Goal: Task Accomplishment & Management: Use online tool/utility

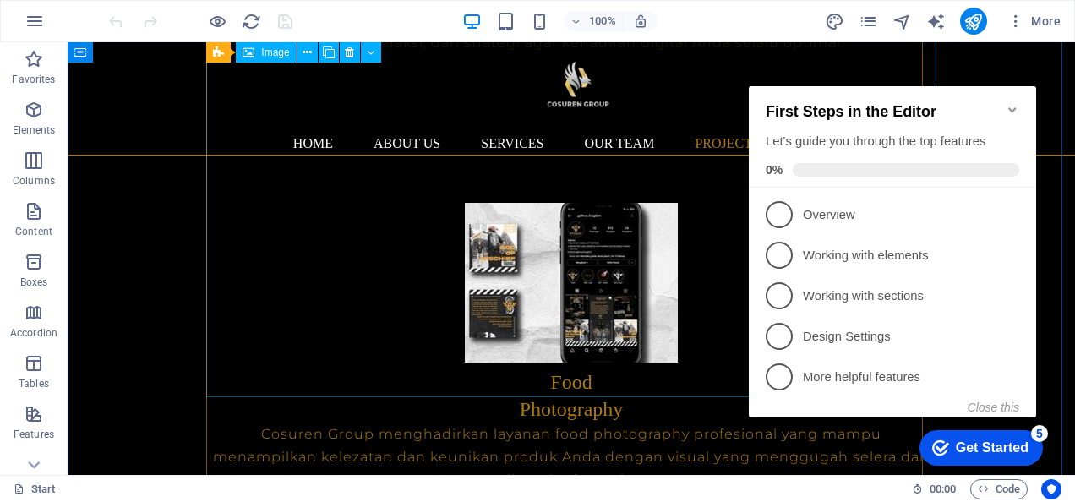
scroll to position [6139, 0]
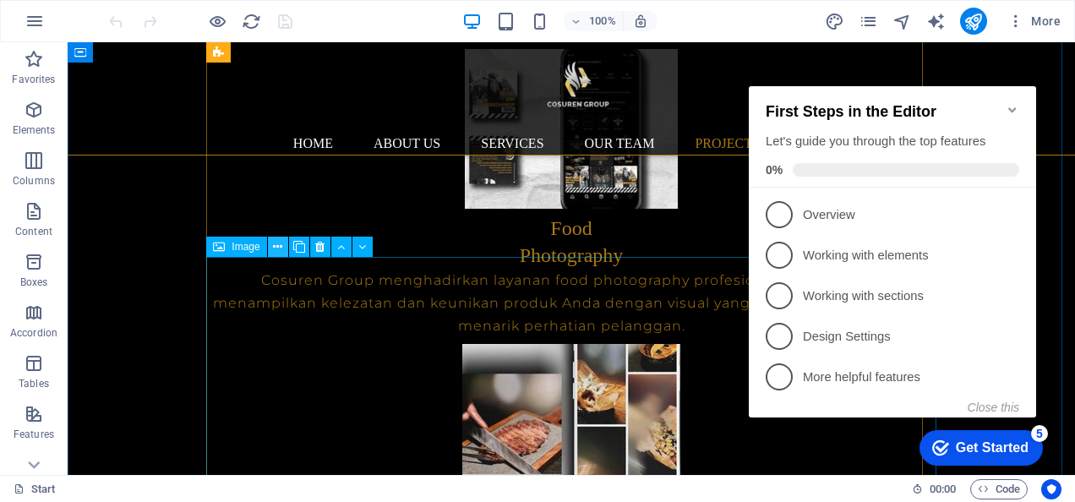
click at [281, 255] on icon at bounding box center [277, 247] width 9 height 18
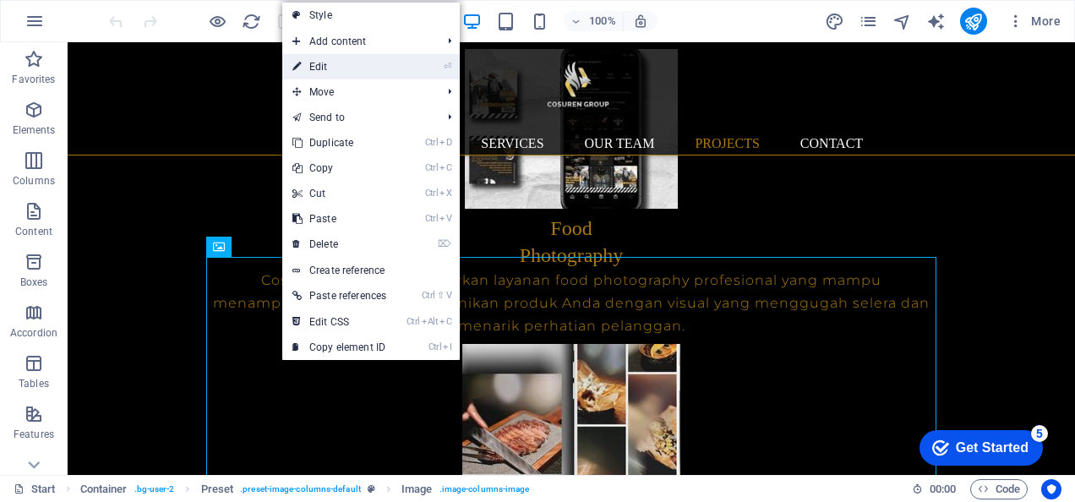
click at [317, 73] on link "⏎ Edit" at bounding box center [339, 66] width 114 height 25
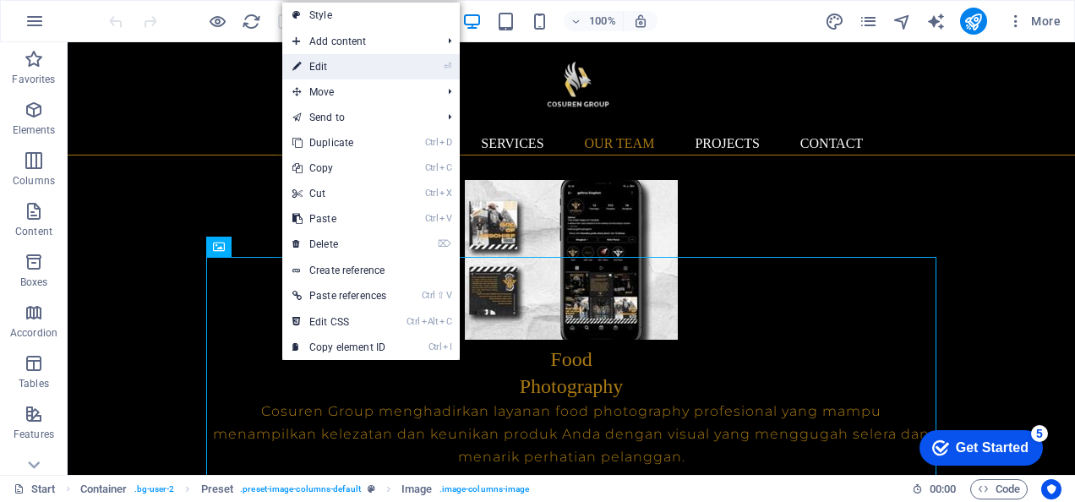
select select "%"
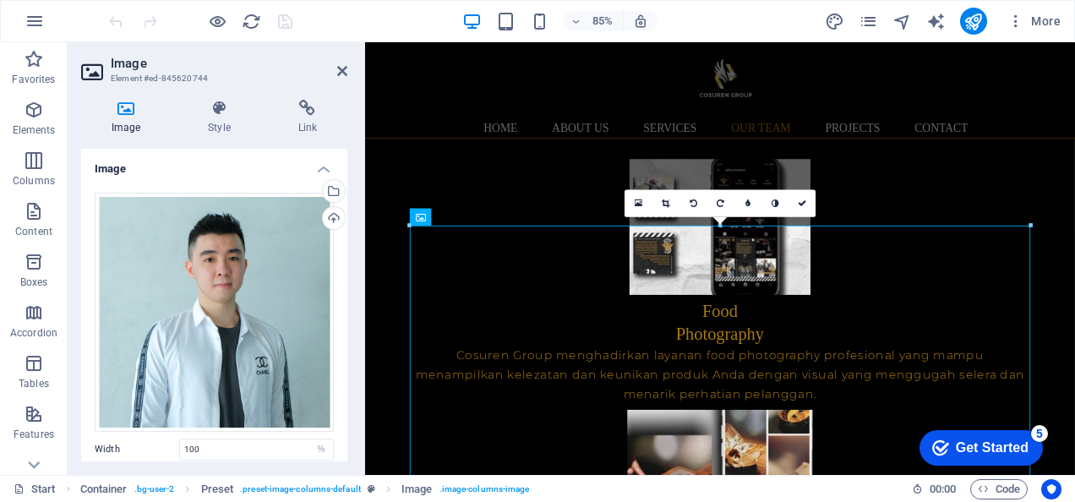
scroll to position [6156, 0]
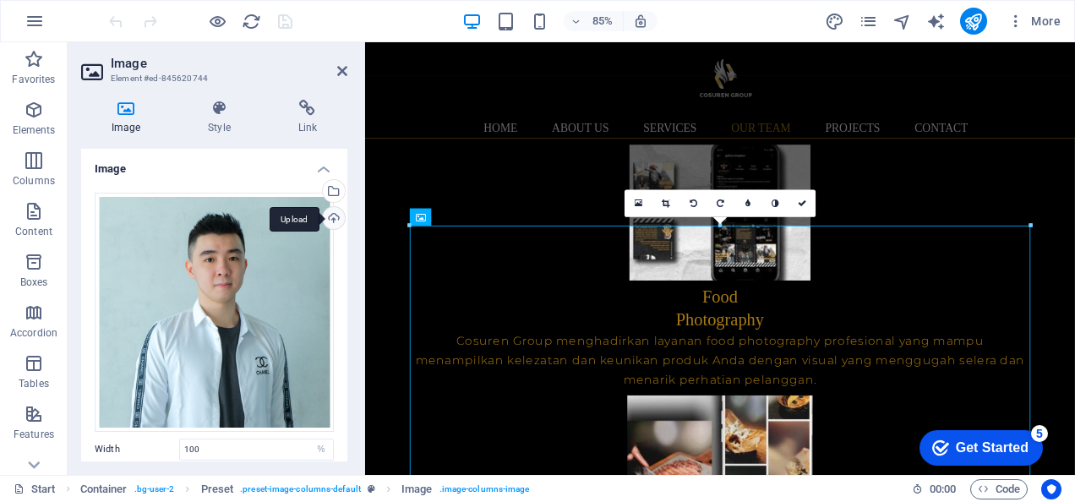
click at [331, 211] on div "Upload" at bounding box center [332, 219] width 25 height 25
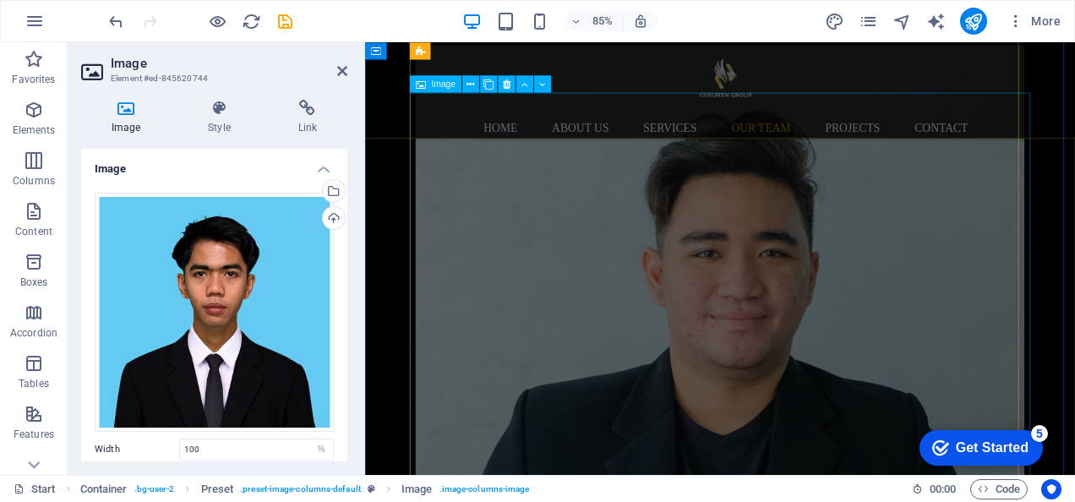
scroll to position [8456, 0]
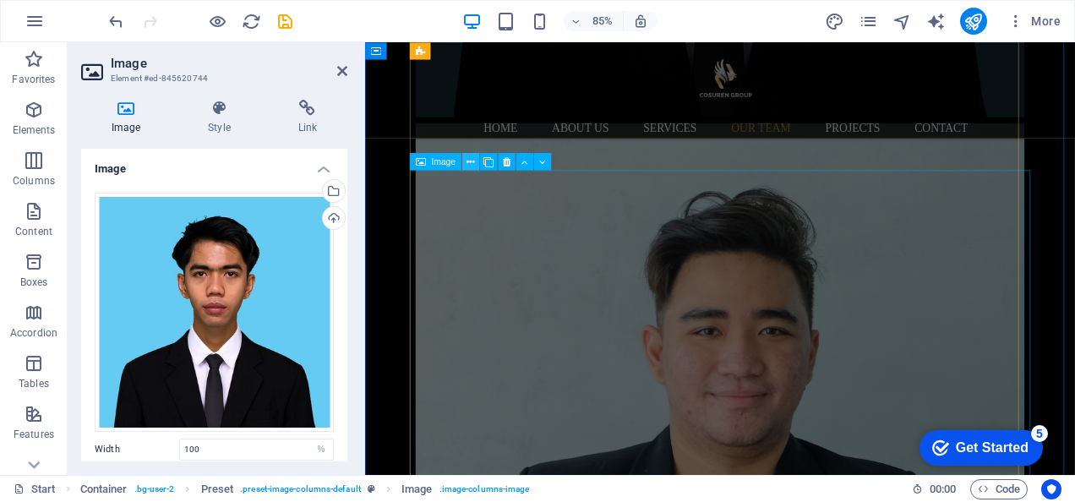
click at [469, 162] on icon at bounding box center [471, 161] width 8 height 15
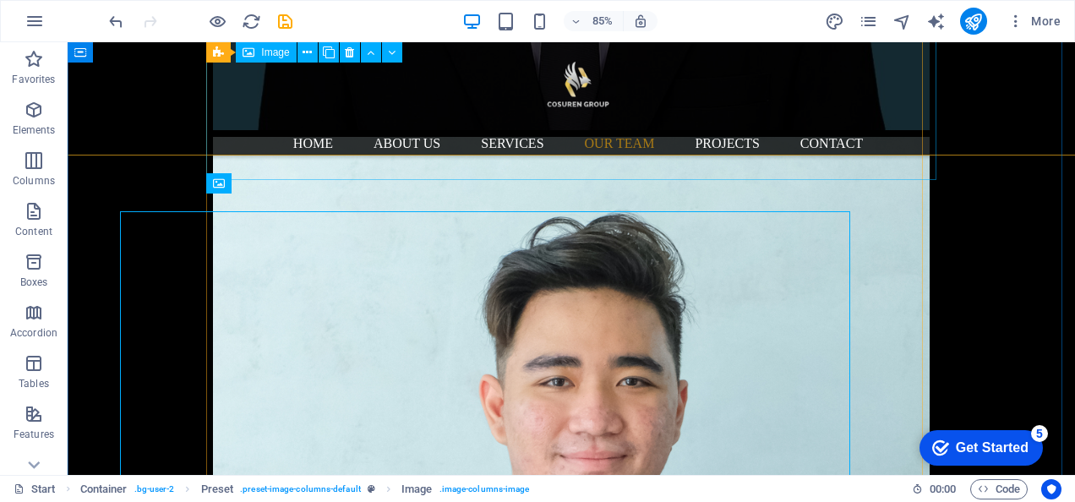
scroll to position [8439, 0]
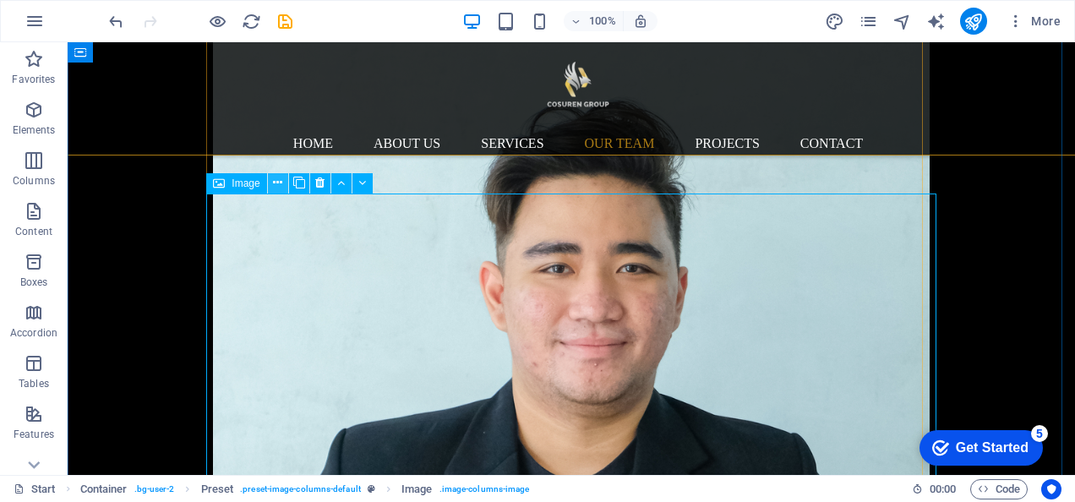
click at [273, 175] on icon at bounding box center [277, 183] width 9 height 18
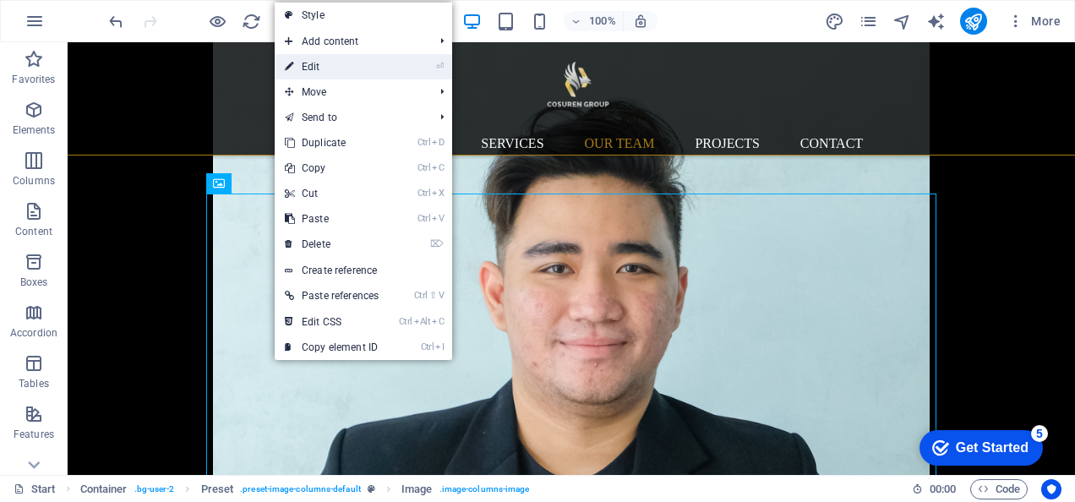
click at [301, 68] on link "⏎ Edit" at bounding box center [332, 66] width 114 height 25
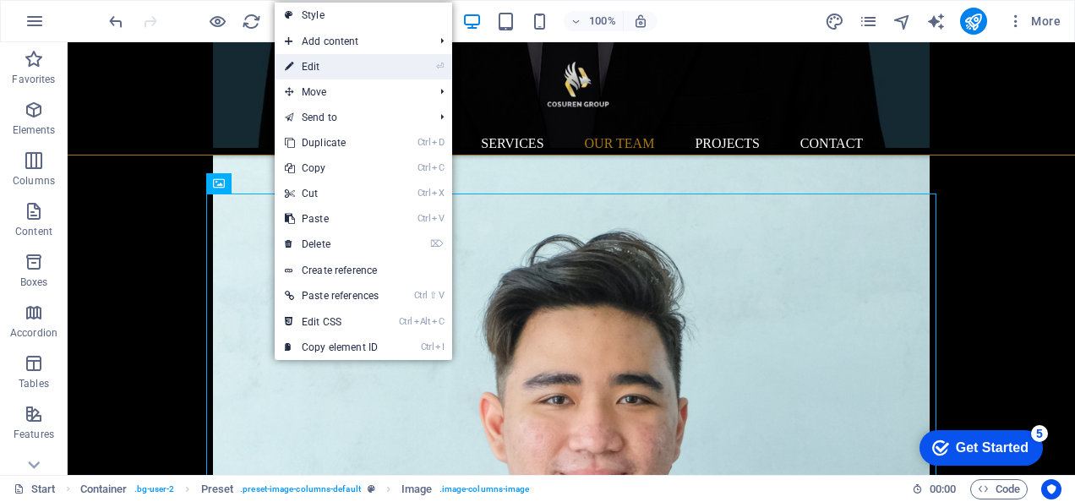
select select "%"
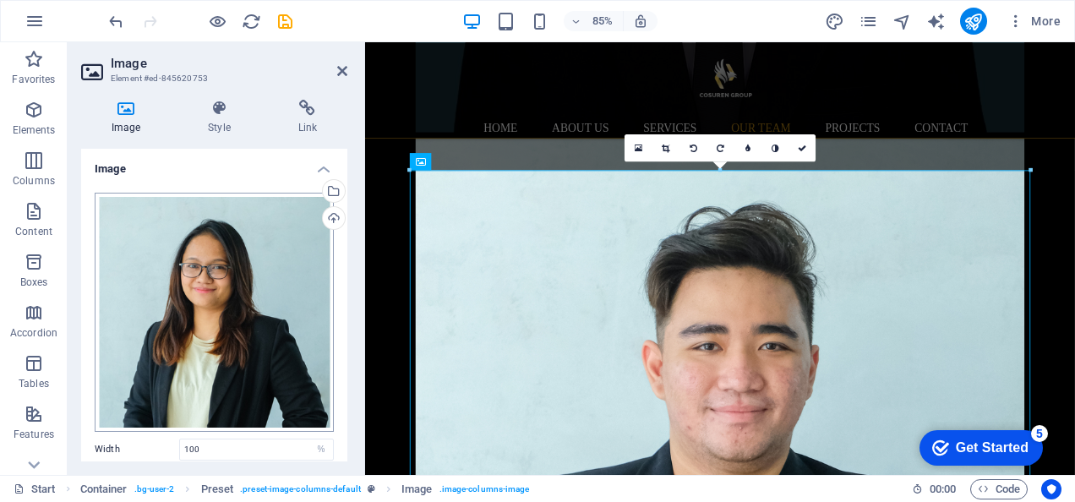
scroll to position [8456, 0]
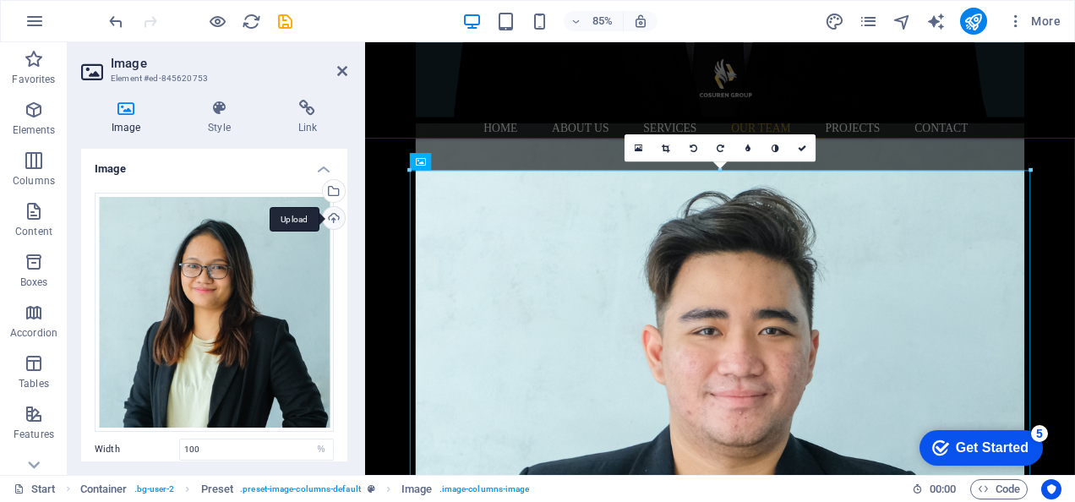
click at [328, 224] on div "Upload" at bounding box center [332, 219] width 25 height 25
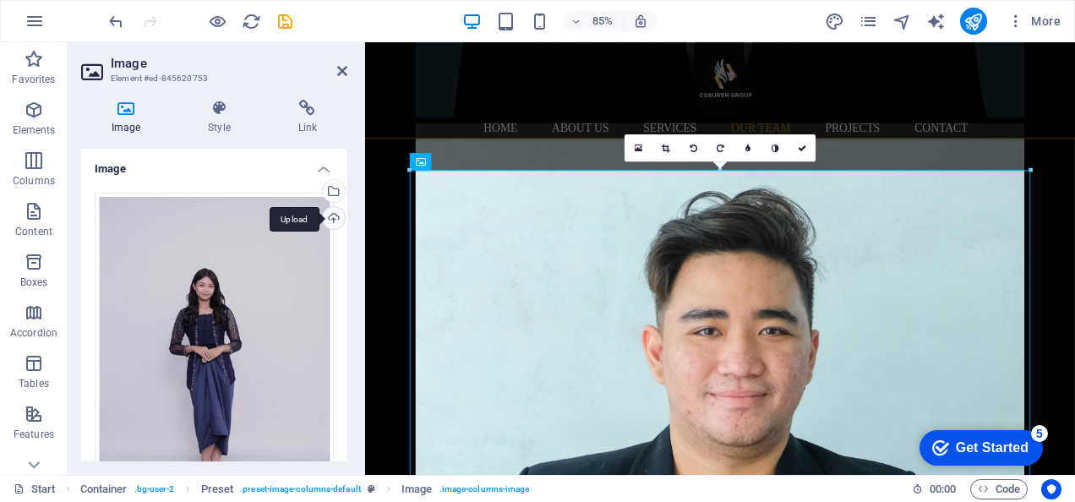
click at [326, 223] on div "Upload" at bounding box center [332, 219] width 25 height 25
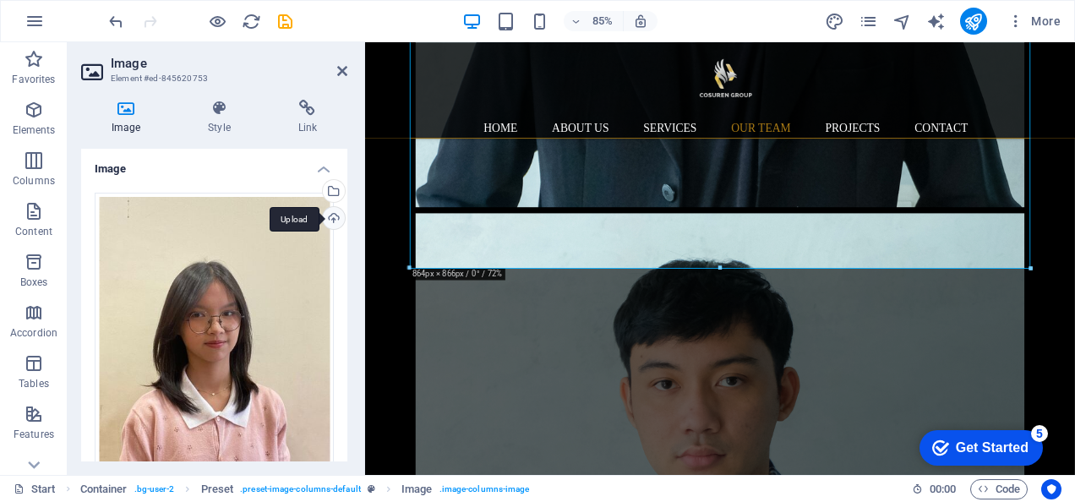
scroll to position [9202, 0]
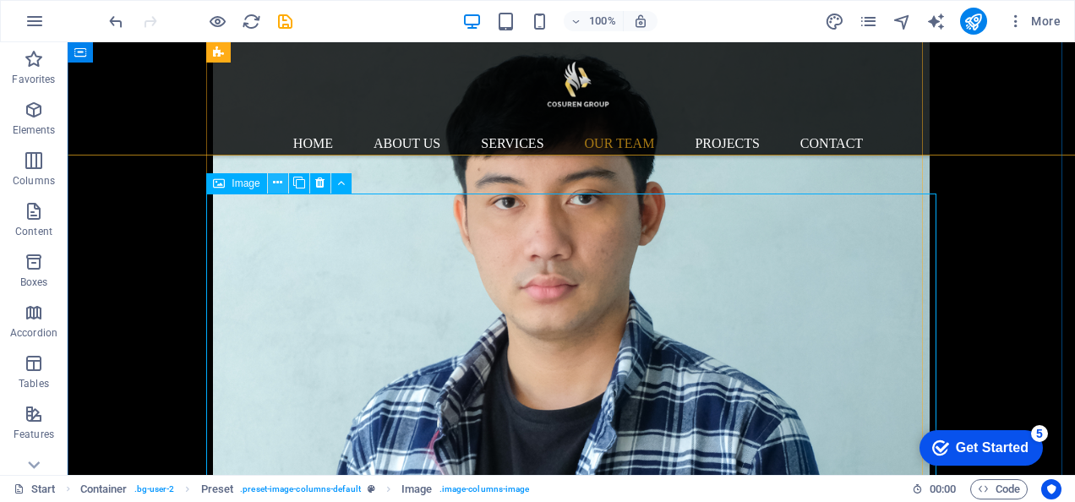
click at [274, 183] on icon at bounding box center [277, 183] width 9 height 18
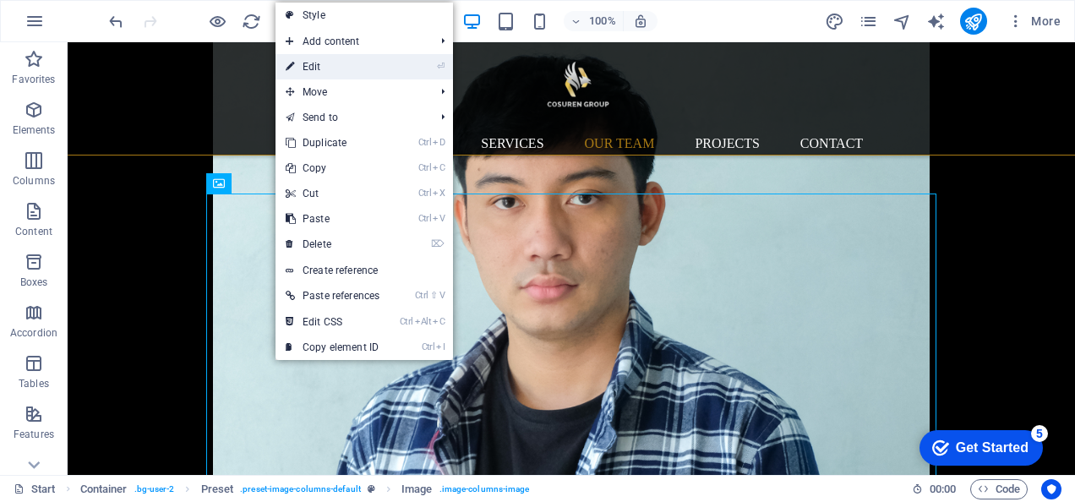
click at [343, 66] on link "⏎ Edit" at bounding box center [333, 66] width 114 height 25
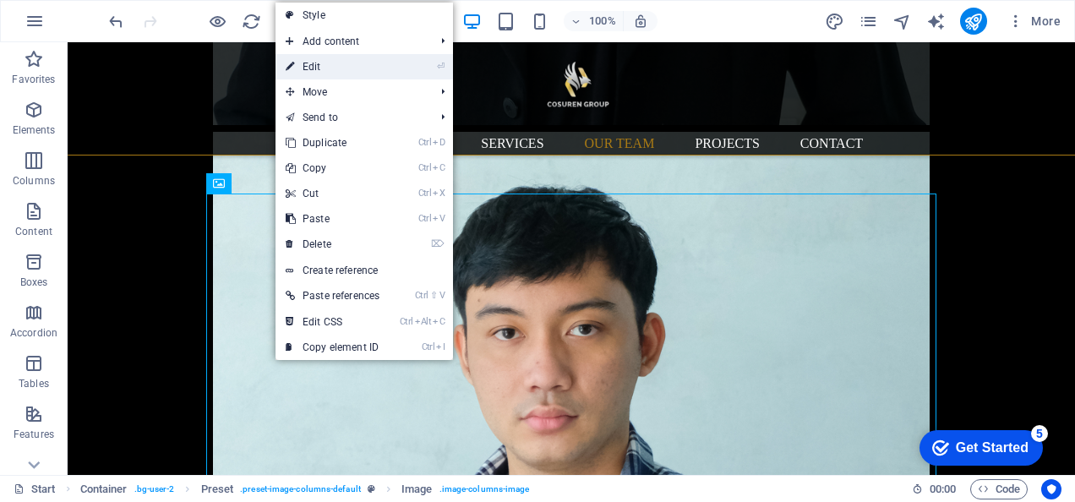
select select "%"
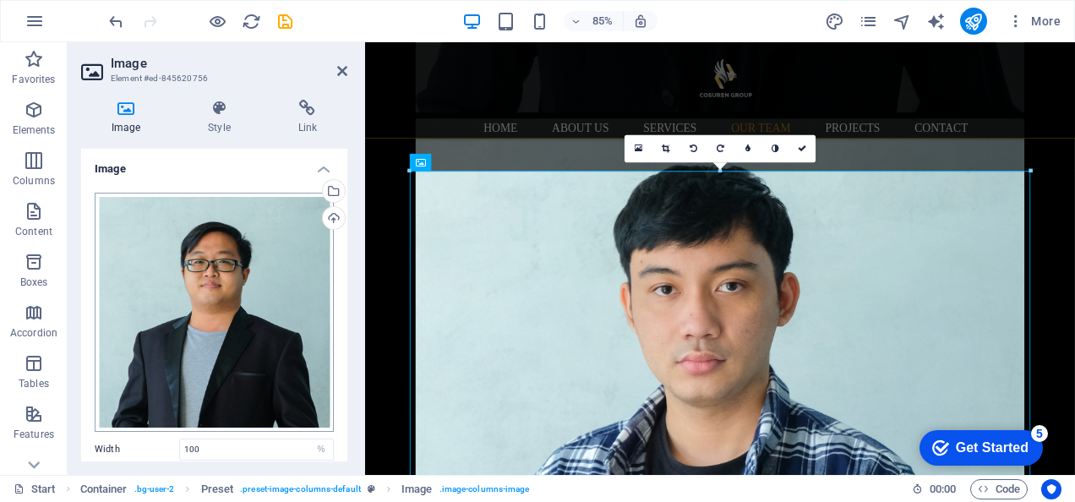
scroll to position [9202, 0]
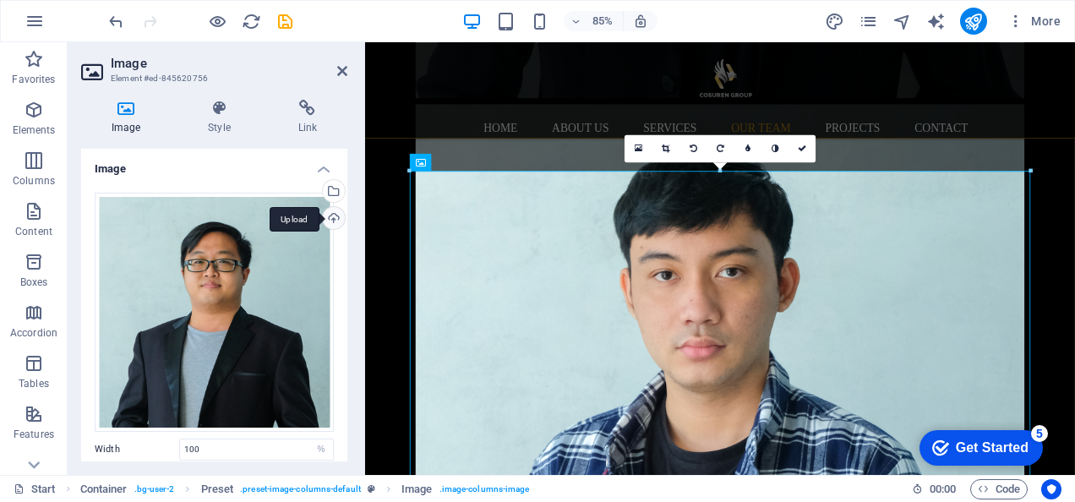
click at [326, 216] on div "Upload" at bounding box center [332, 219] width 25 height 25
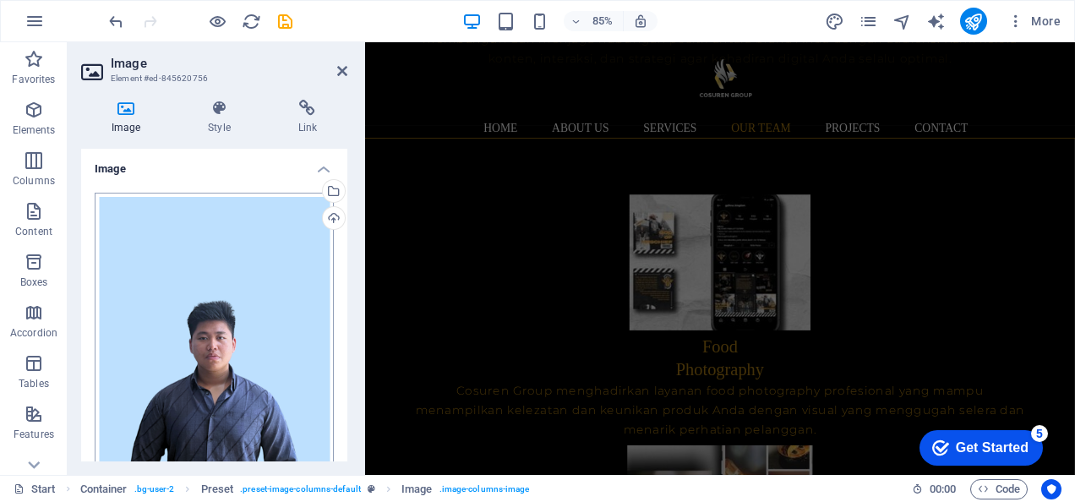
scroll to position [260, 0]
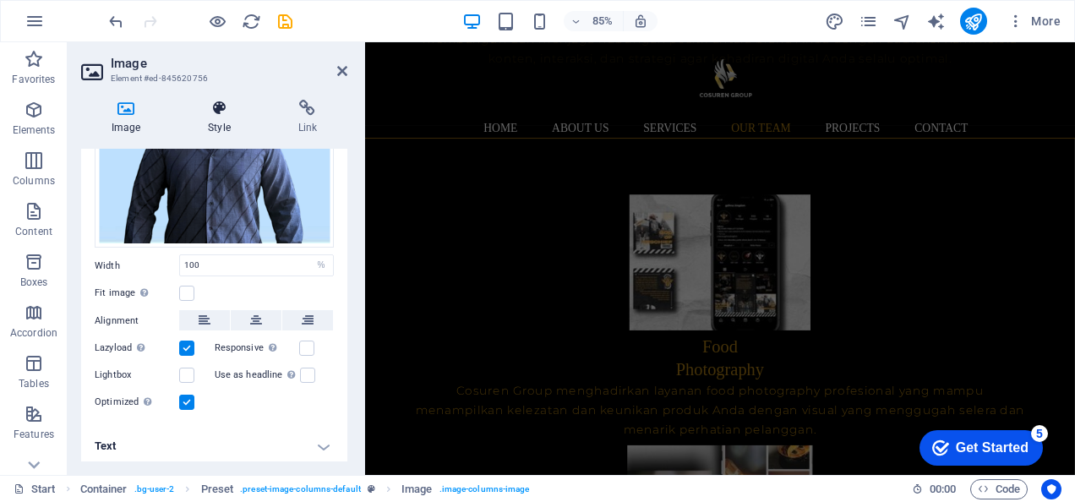
click at [219, 108] on icon at bounding box center [219, 108] width 83 height 17
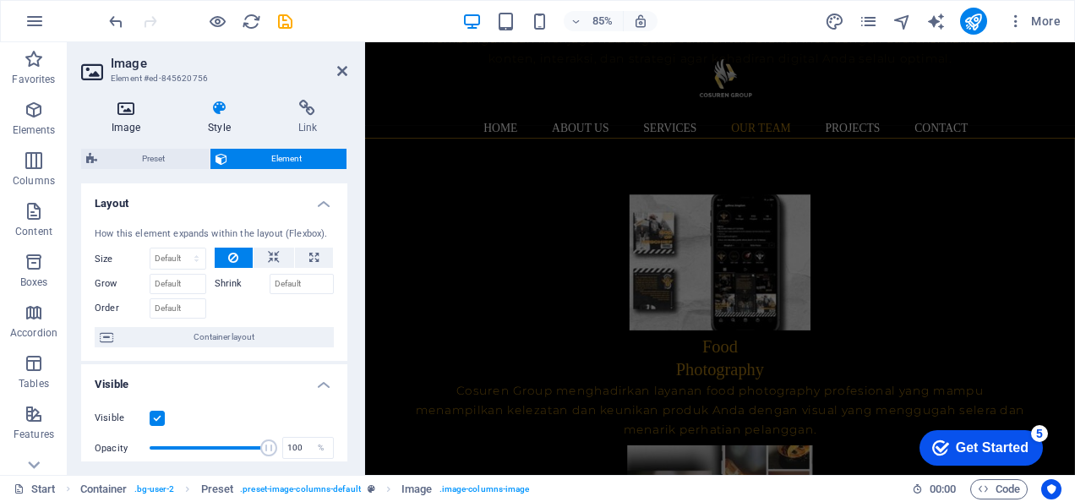
click at [147, 115] on icon at bounding box center [126, 108] width 90 height 17
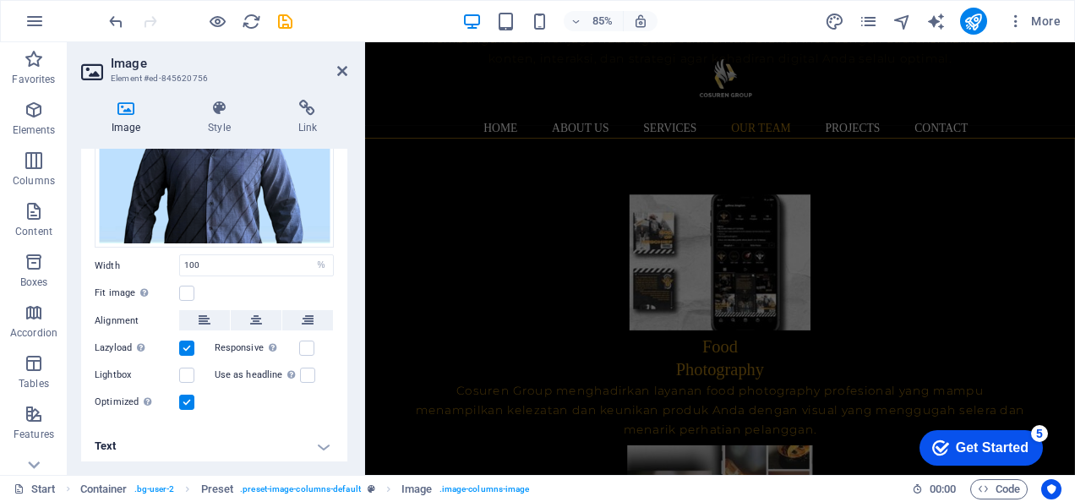
click at [241, 429] on h4 "Text" at bounding box center [214, 446] width 266 height 41
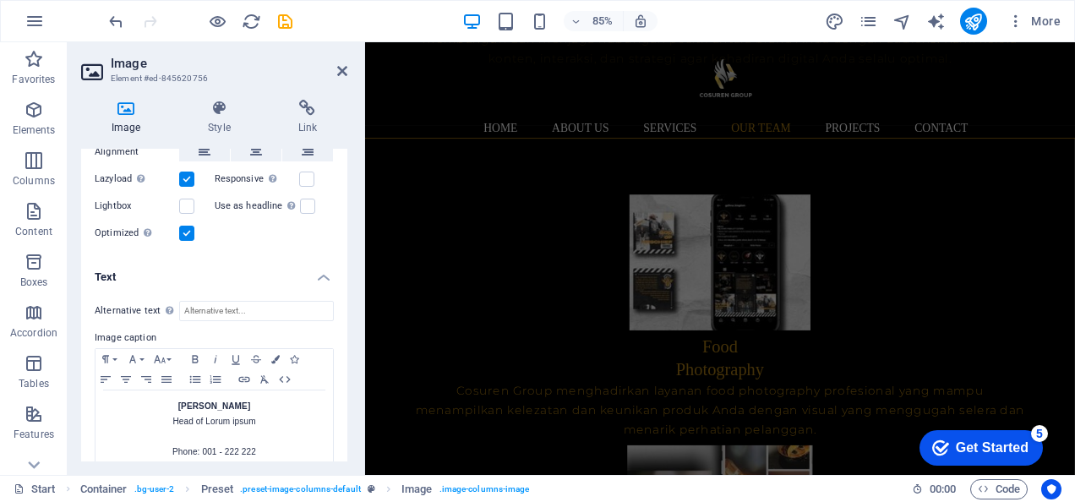
scroll to position [446, 0]
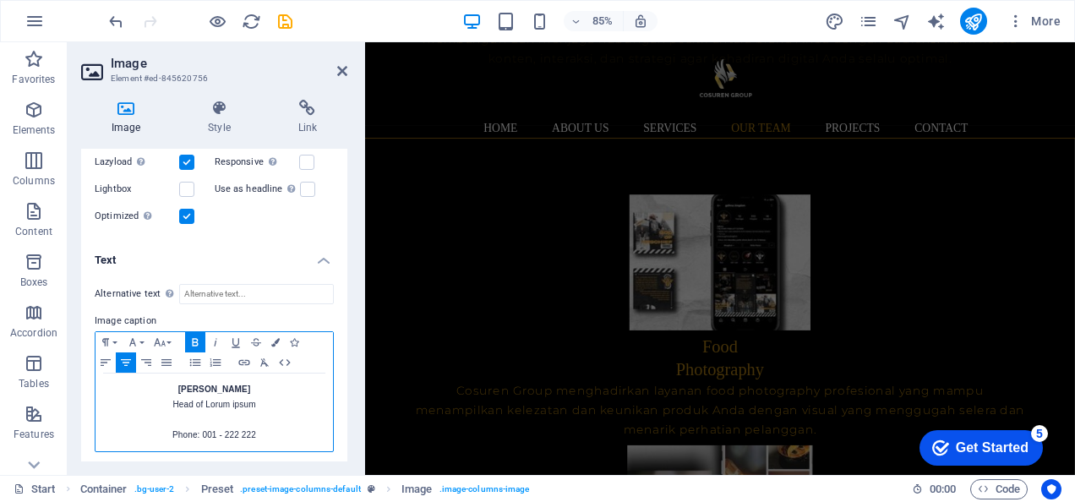
click at [238, 384] on p "[PERSON_NAME] of Lorum ipsum" at bounding box center [214, 397] width 221 height 30
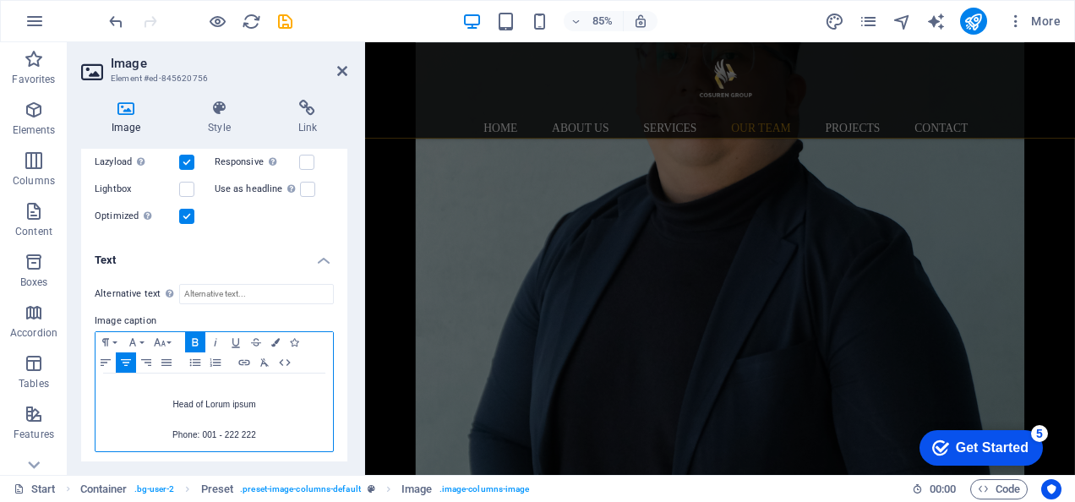
scroll to position [9465, 0]
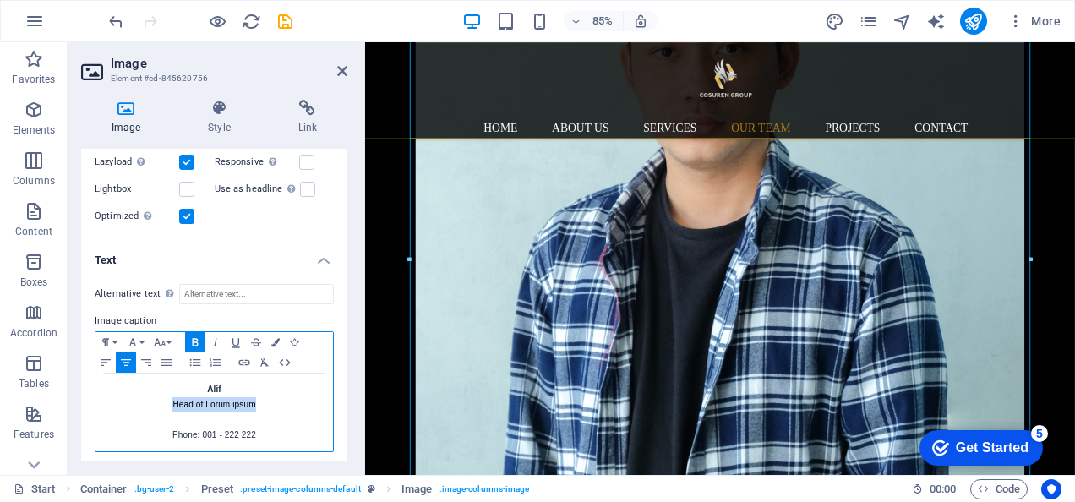
drag, startPoint x: 264, startPoint y: 402, endPoint x: 164, endPoint y: 401, distance: 99.8
click at [164, 401] on p "Alif Head of Lorum ipsum" at bounding box center [214, 397] width 221 height 30
drag, startPoint x: 261, startPoint y: 424, endPoint x: 162, endPoint y: 431, distance: 99.1
click at [162, 431] on p "Phone: 001 - 222 222" at bounding box center [214, 435] width 221 height 15
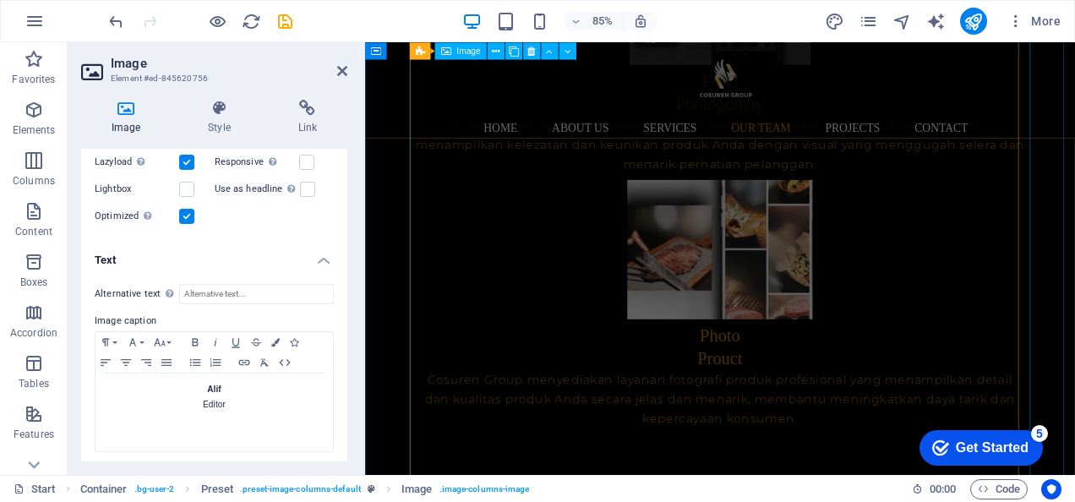
scroll to position [6232, 0]
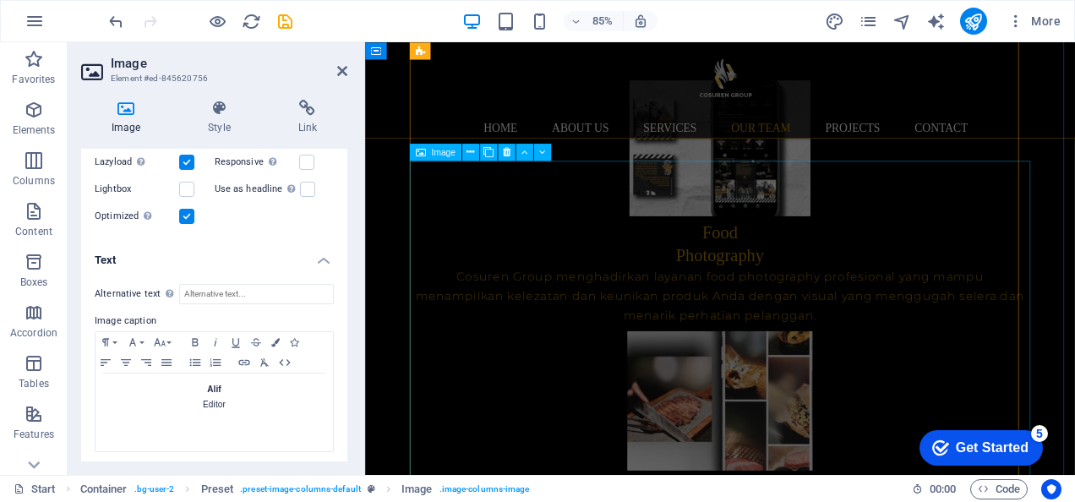
select select "%"
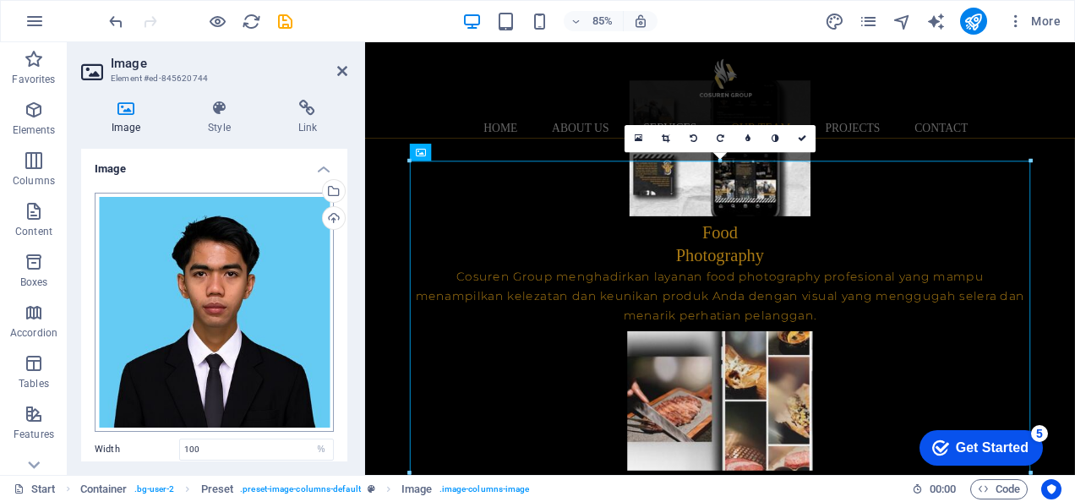
scroll to position [185, 0]
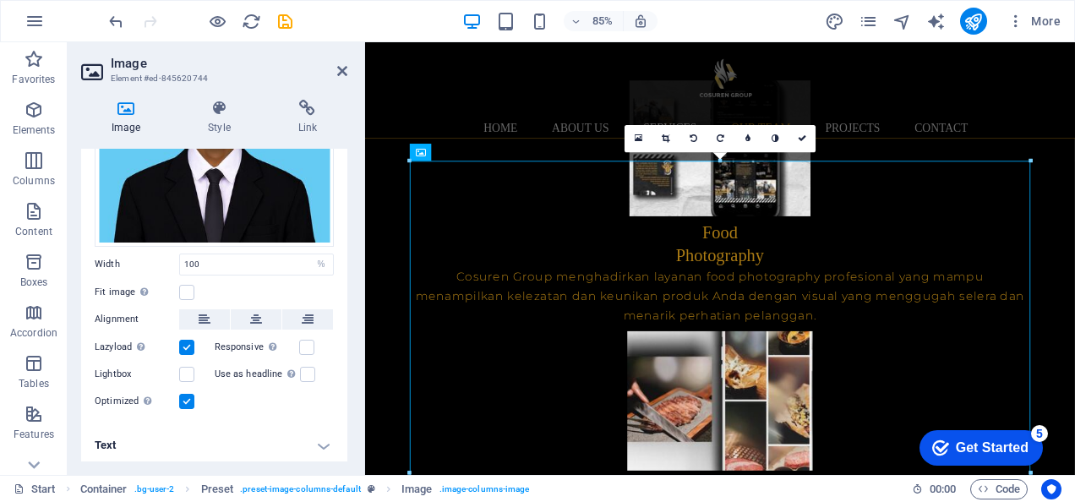
click at [244, 445] on h4 "Text" at bounding box center [214, 445] width 266 height 41
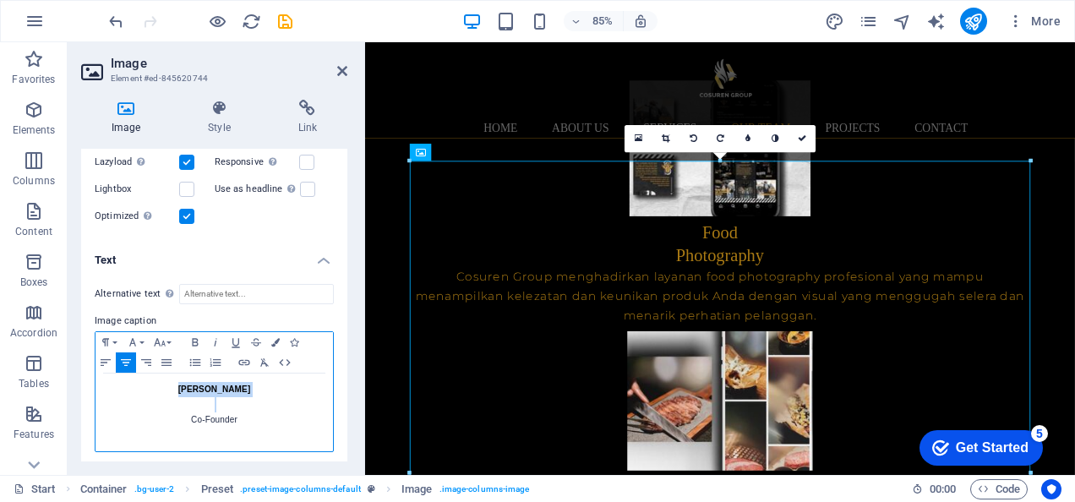
drag, startPoint x: 265, startPoint y: 392, endPoint x: 157, endPoint y: 380, distance: 108.0
click at [157, 380] on div "[PERSON_NAME] Co-Founder" at bounding box center [215, 413] width 238 height 78
drag, startPoint x: 244, startPoint y: 413, endPoint x: 183, endPoint y: 417, distance: 61.0
click at [183, 417] on p "Co-Founder" at bounding box center [214, 412] width 221 height 30
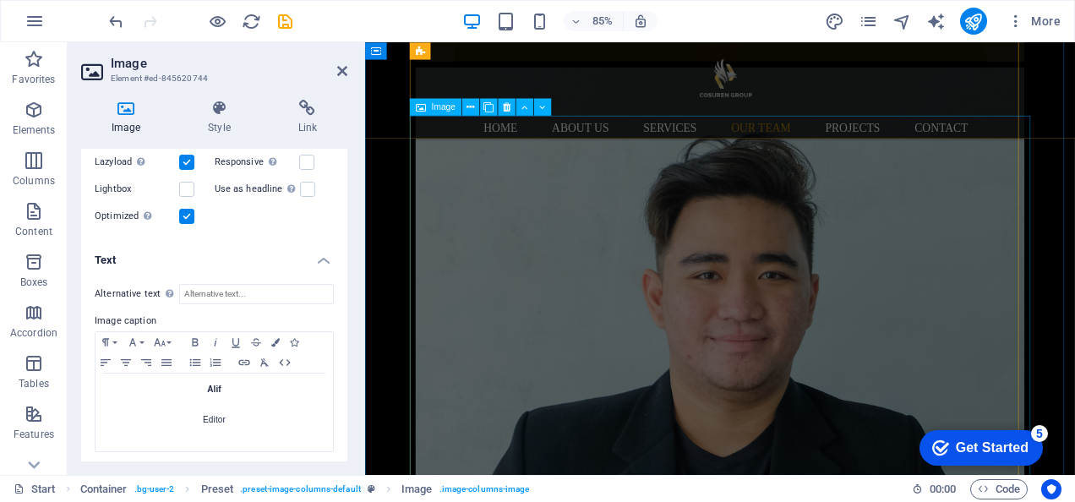
scroll to position [8708, 0]
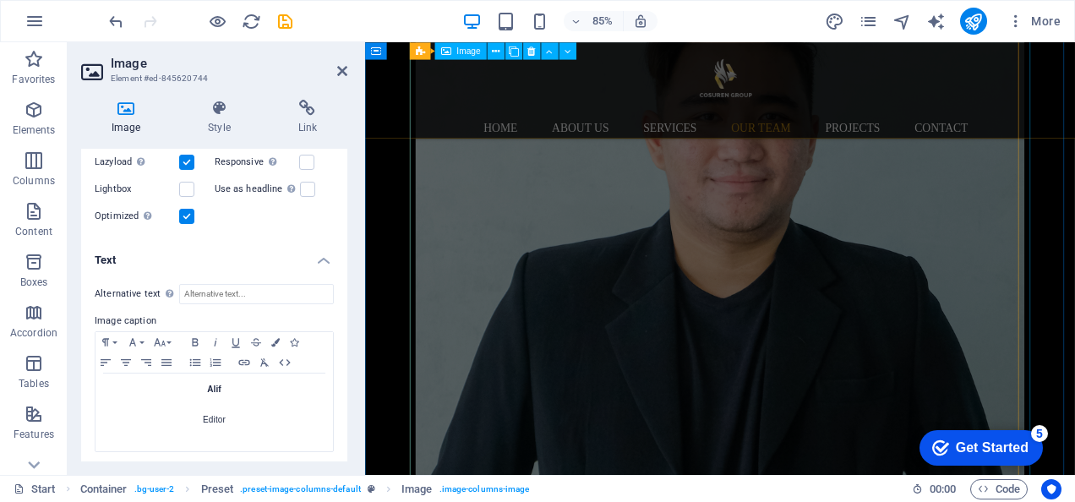
select select "%"
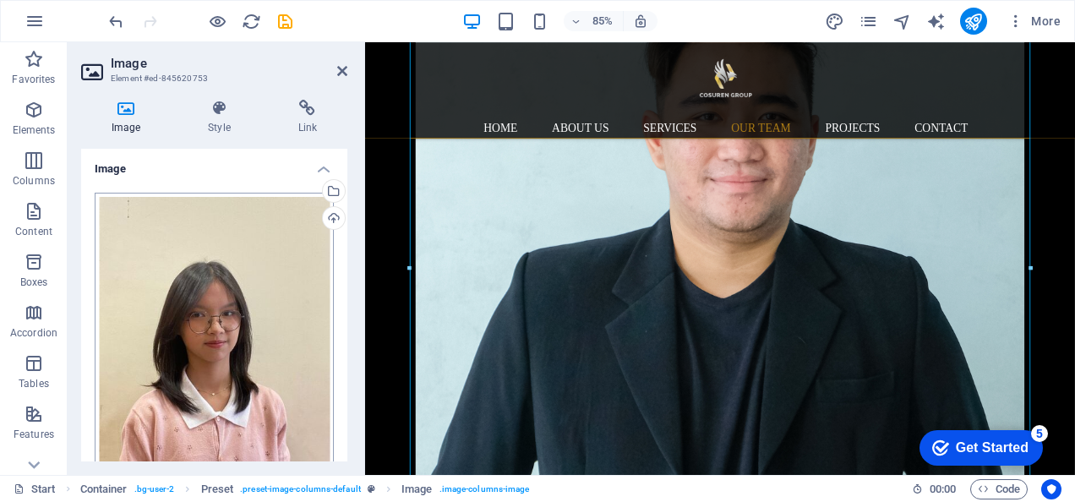
scroll to position [260, 0]
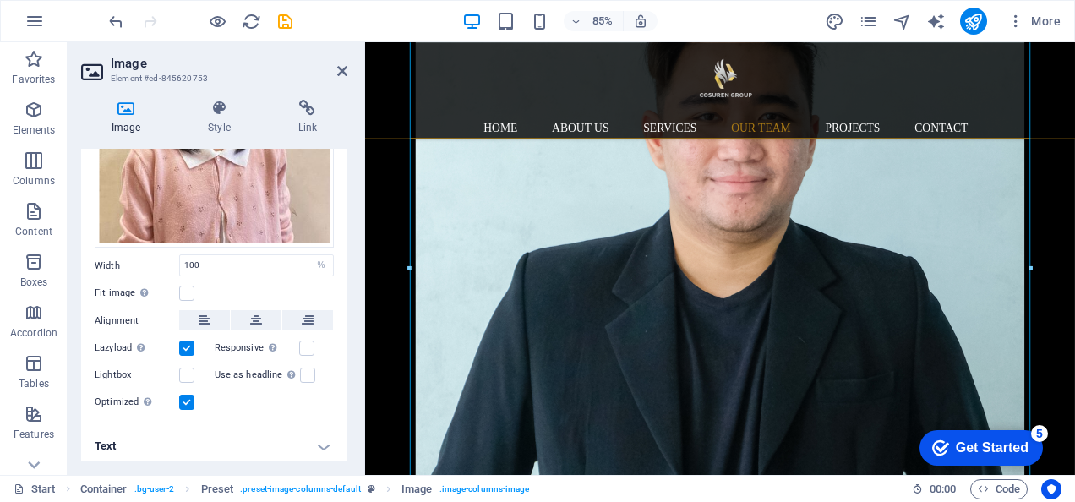
click at [203, 443] on h4 "Text" at bounding box center [214, 446] width 266 height 41
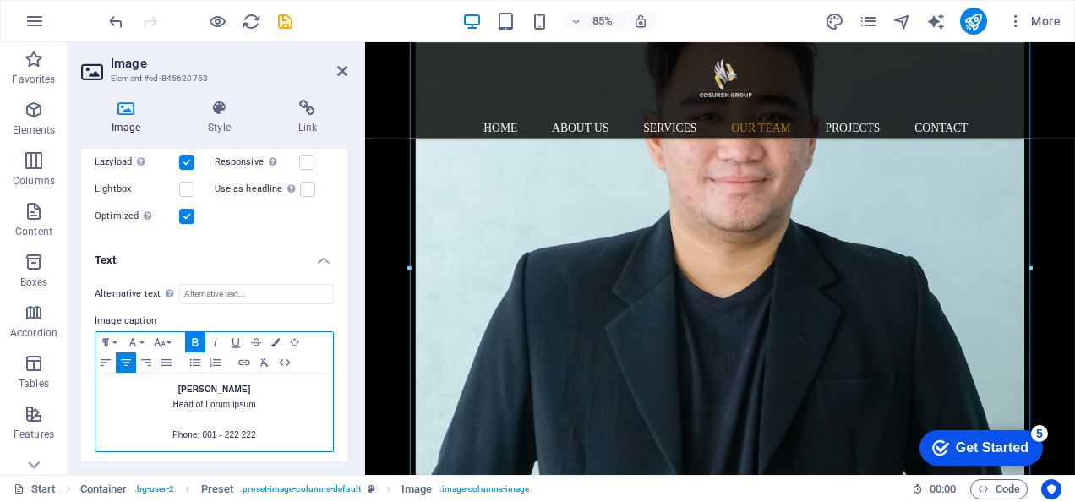
click at [240, 390] on p "[PERSON_NAME] of Lorum ipsum" at bounding box center [214, 397] width 221 height 30
drag, startPoint x: 265, startPoint y: 397, endPoint x: 165, endPoint y: 401, distance: 100.6
click at [165, 401] on p "[PERSON_NAME] of Lorum ipsum" at bounding box center [214, 397] width 221 height 30
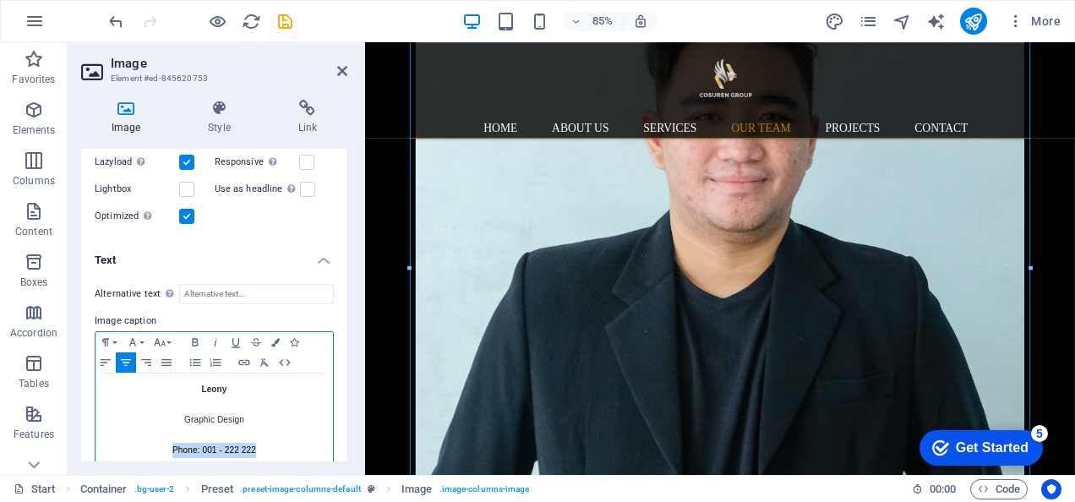
drag, startPoint x: 259, startPoint y: 449, endPoint x: 159, endPoint y: 445, distance: 99.8
click at [159, 445] on p "Phone: 001 - 222 222" at bounding box center [214, 450] width 221 height 15
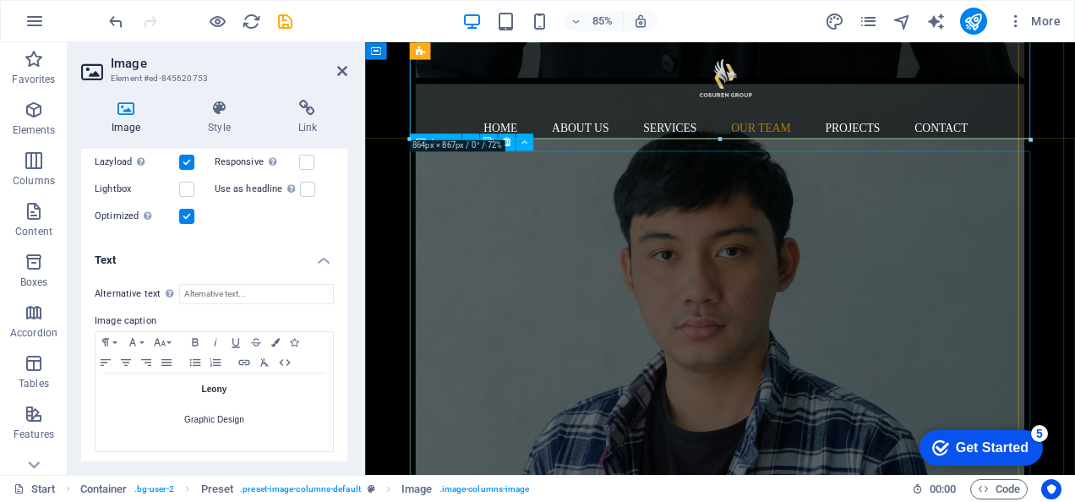
scroll to position [9165, 0]
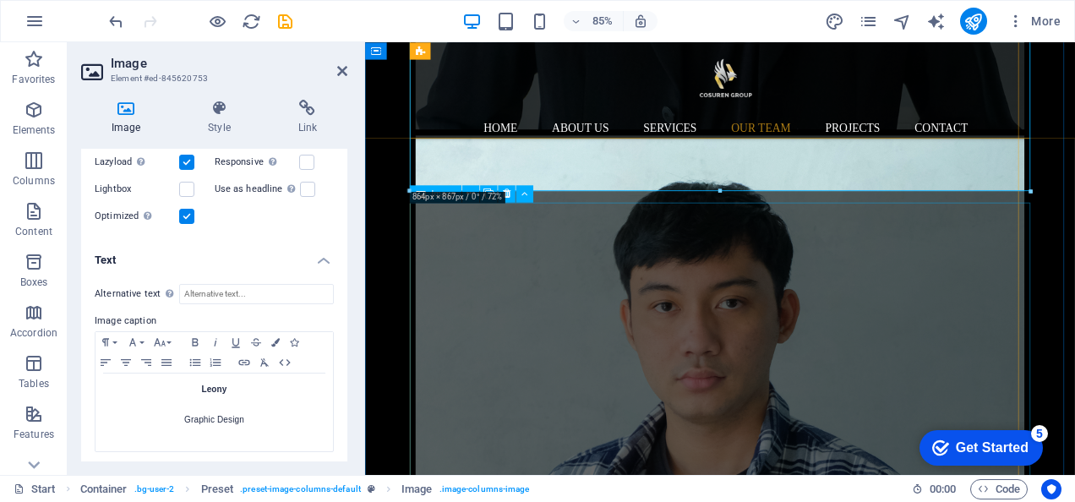
select select "%"
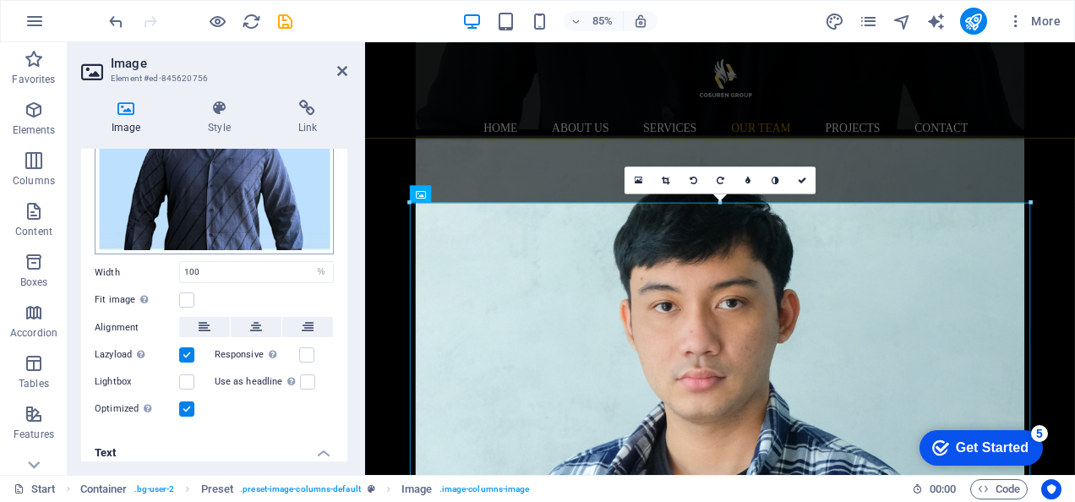
scroll to position [446, 0]
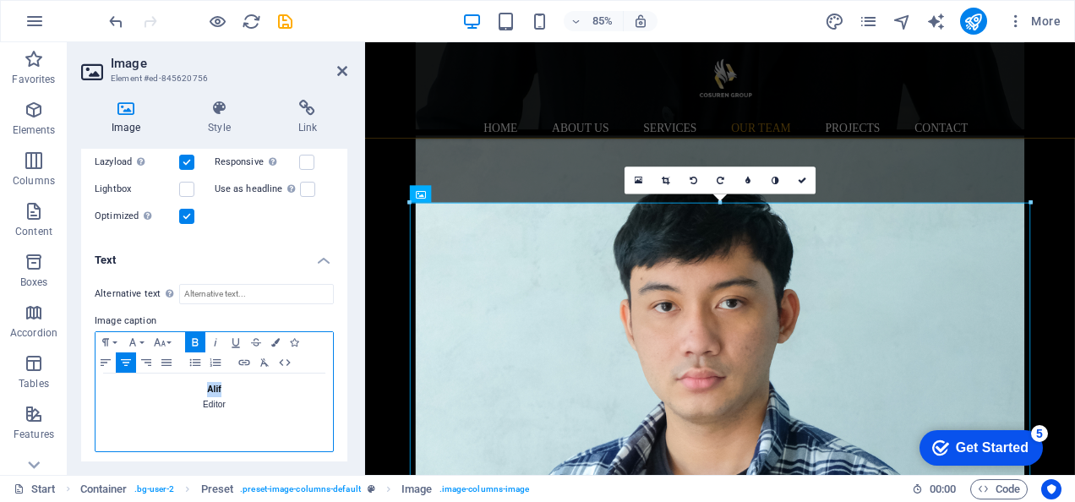
drag, startPoint x: 240, startPoint y: 382, endPoint x: 198, endPoint y: 380, distance: 42.3
click at [198, 382] on p "Alif Editor" at bounding box center [214, 397] width 221 height 30
drag, startPoint x: 241, startPoint y: 418, endPoint x: 191, endPoint y: 415, distance: 50.0
click at [191, 415] on p "​ Editor" at bounding box center [214, 412] width 221 height 30
click at [284, 418] on p "Production House" at bounding box center [214, 412] width 221 height 30
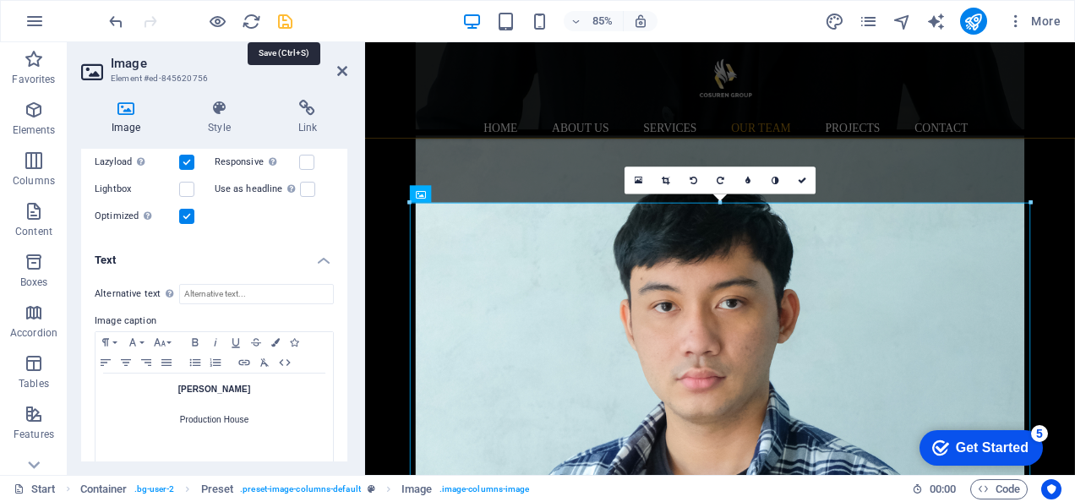
click at [290, 22] on icon "save" at bounding box center [285, 21] width 19 height 19
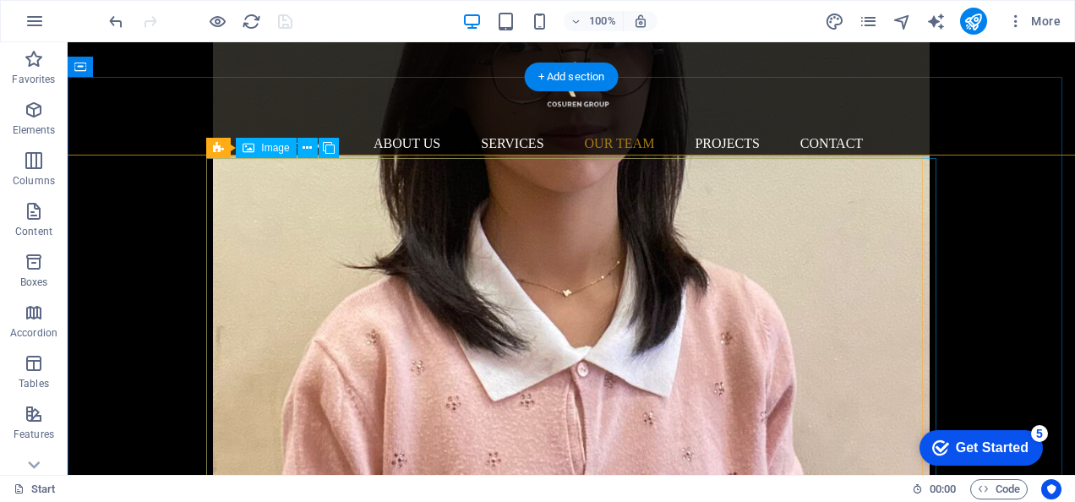
scroll to position [10078, 0]
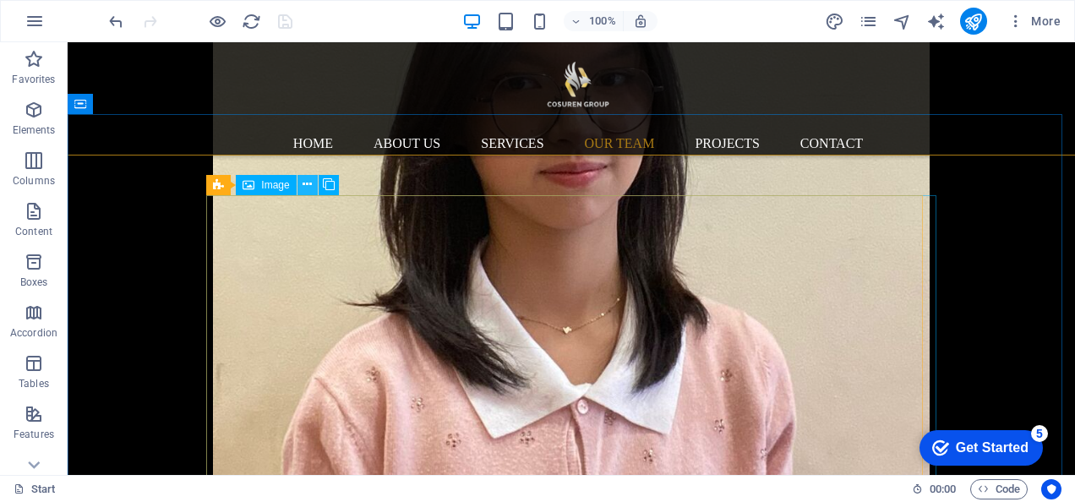
click at [304, 186] on icon at bounding box center [307, 185] width 9 height 18
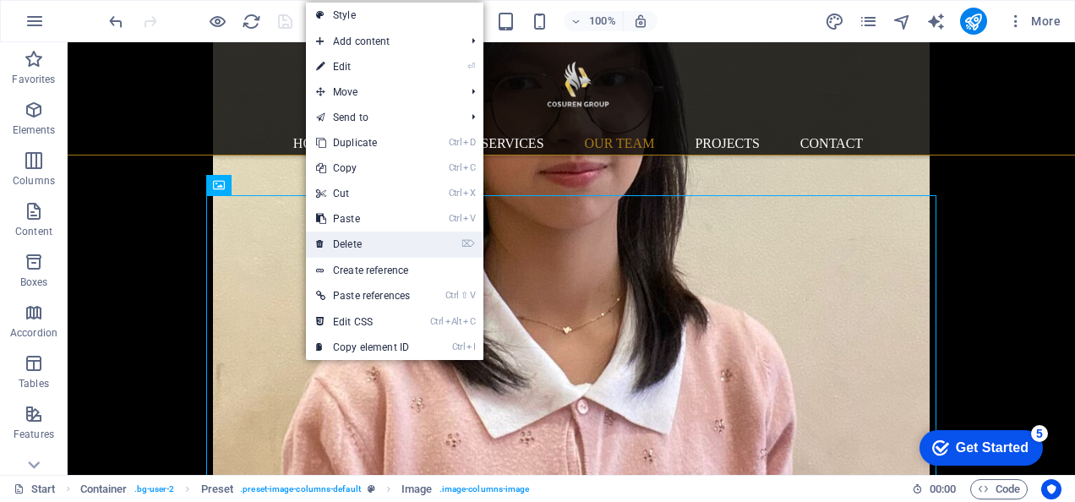
click at [365, 250] on link "⌦ Delete" at bounding box center [363, 244] width 114 height 25
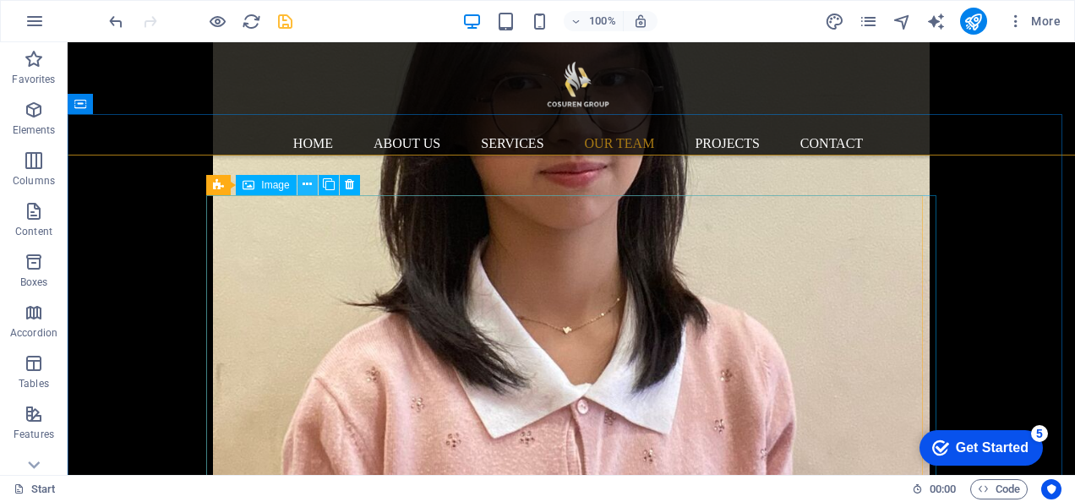
click at [307, 185] on icon at bounding box center [307, 185] width 9 height 18
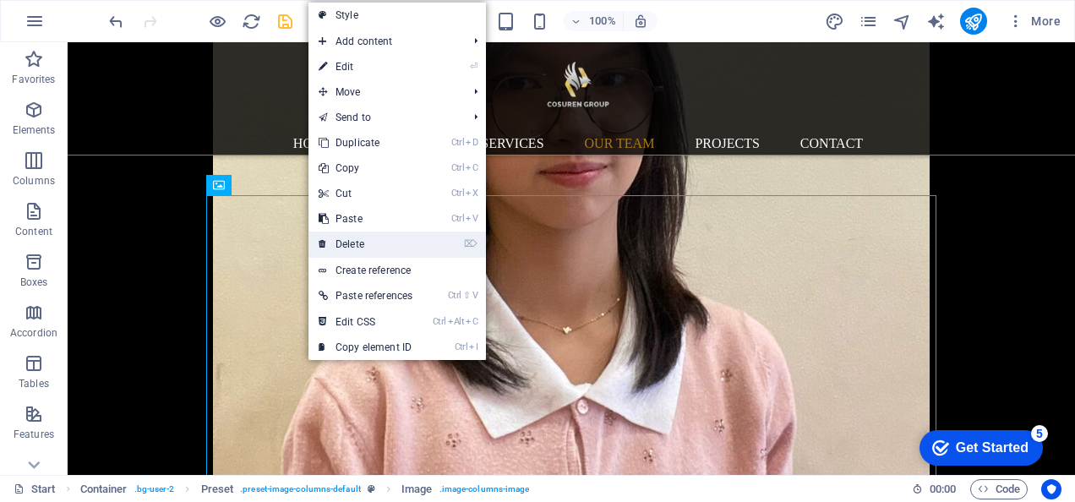
click at [343, 237] on link "⌦ Delete" at bounding box center [366, 244] width 114 height 25
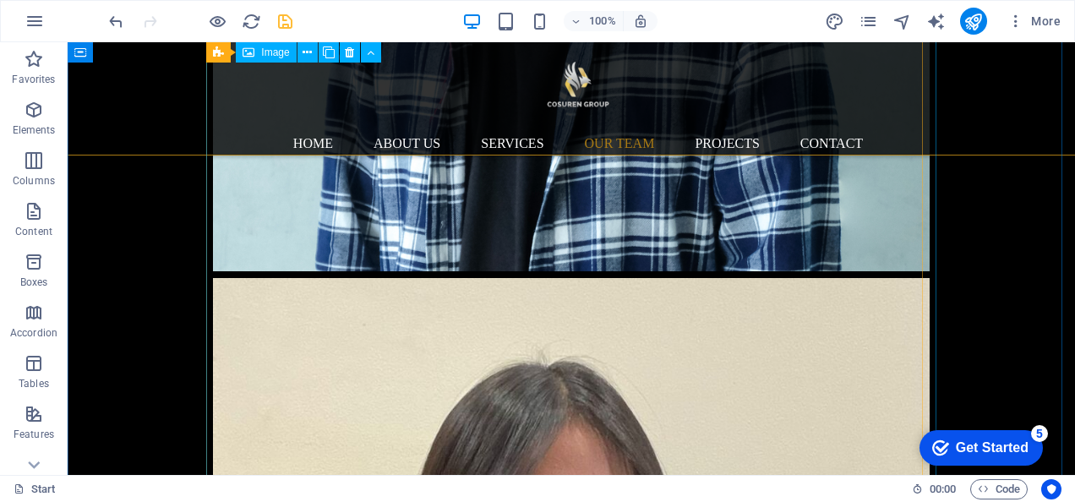
scroll to position [9631, 0]
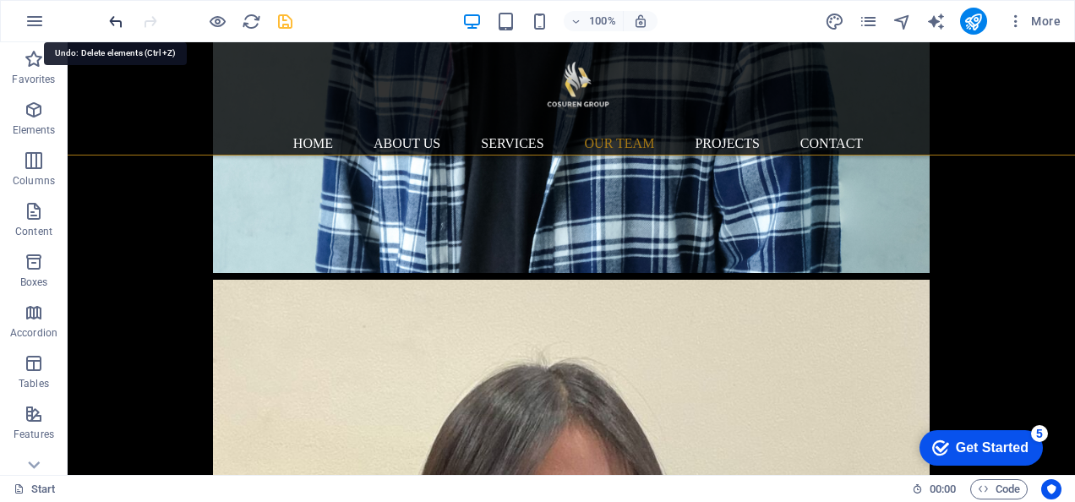
click at [122, 20] on icon "undo" at bounding box center [116, 21] width 19 height 19
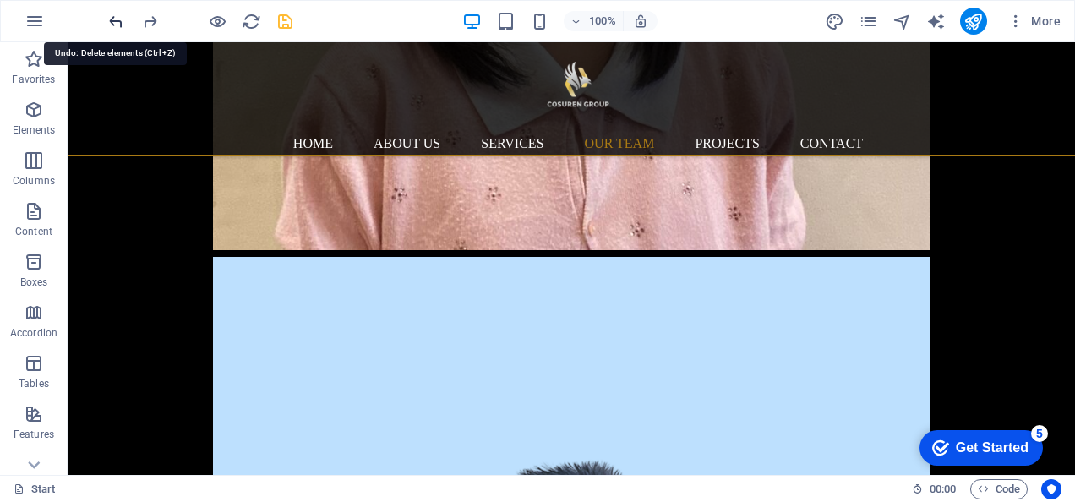
click at [122, 20] on icon "undo" at bounding box center [116, 21] width 19 height 19
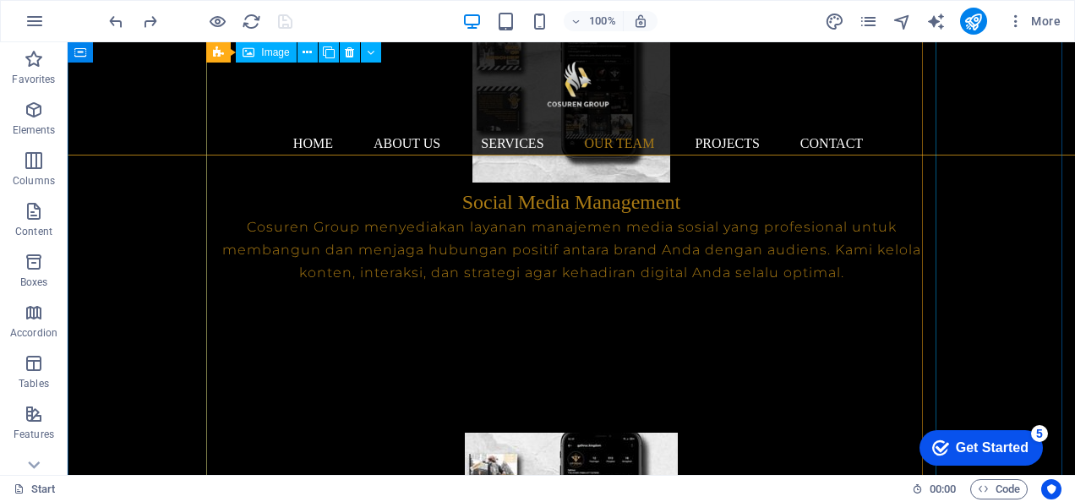
scroll to position [5753, 0]
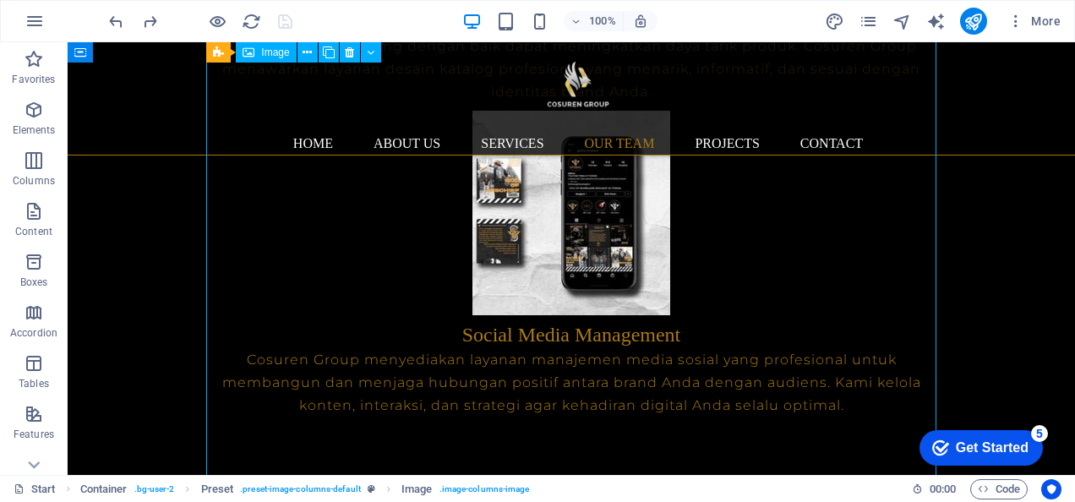
select select "%"
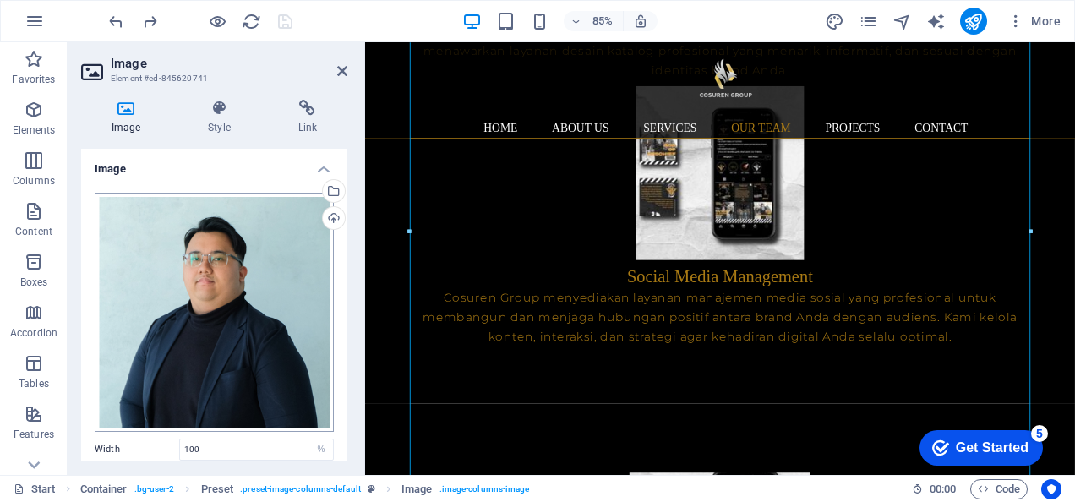
scroll to position [185, 0]
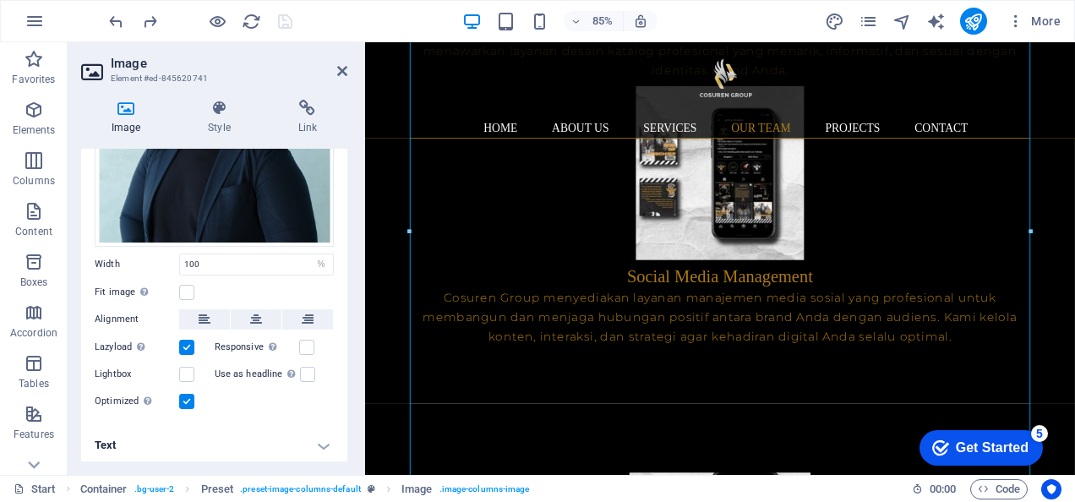
click at [249, 425] on h4 "Text" at bounding box center [214, 445] width 266 height 41
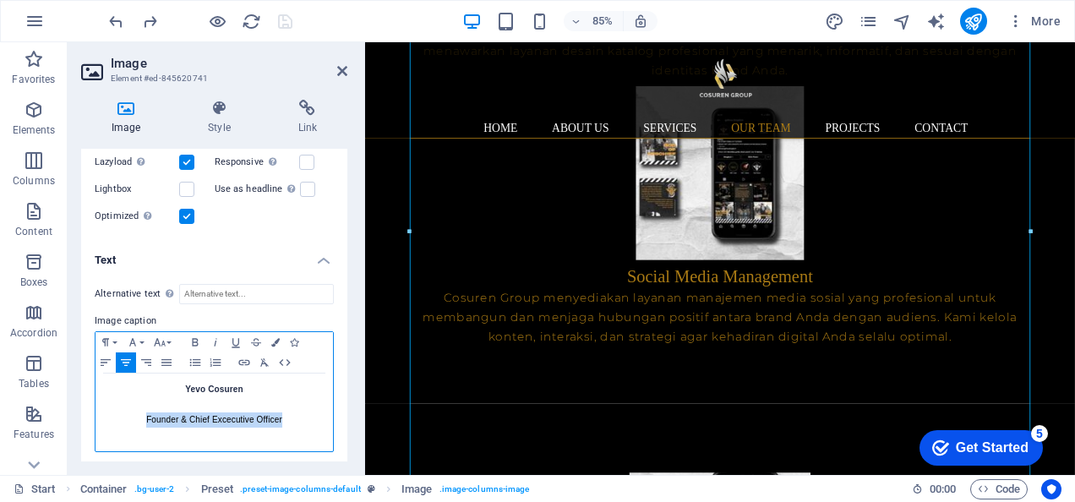
drag, startPoint x: 286, startPoint y: 416, endPoint x: 145, endPoint y: 415, distance: 140.3
click at [145, 415] on p "Founder & Chief Excecutive Officer" at bounding box center [214, 412] width 221 height 30
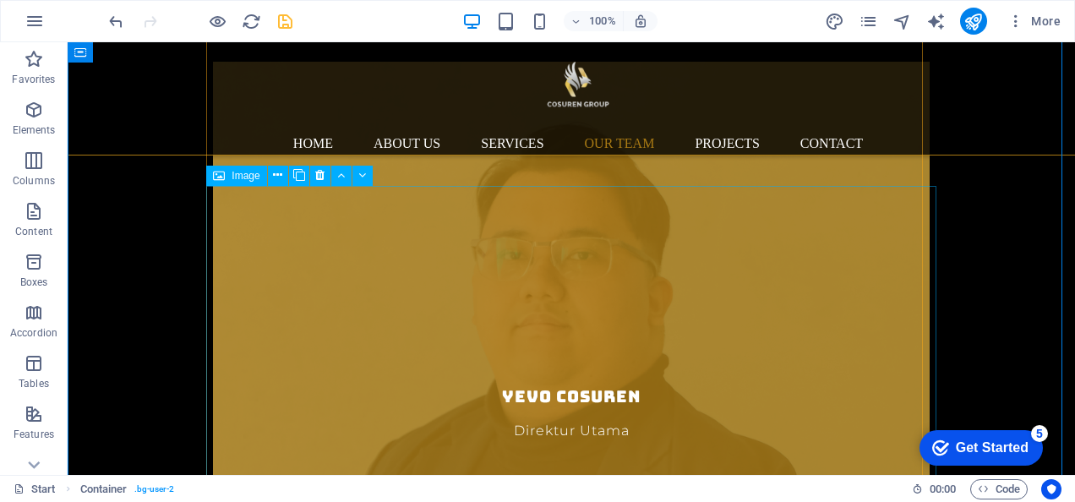
scroll to position [6981, 0]
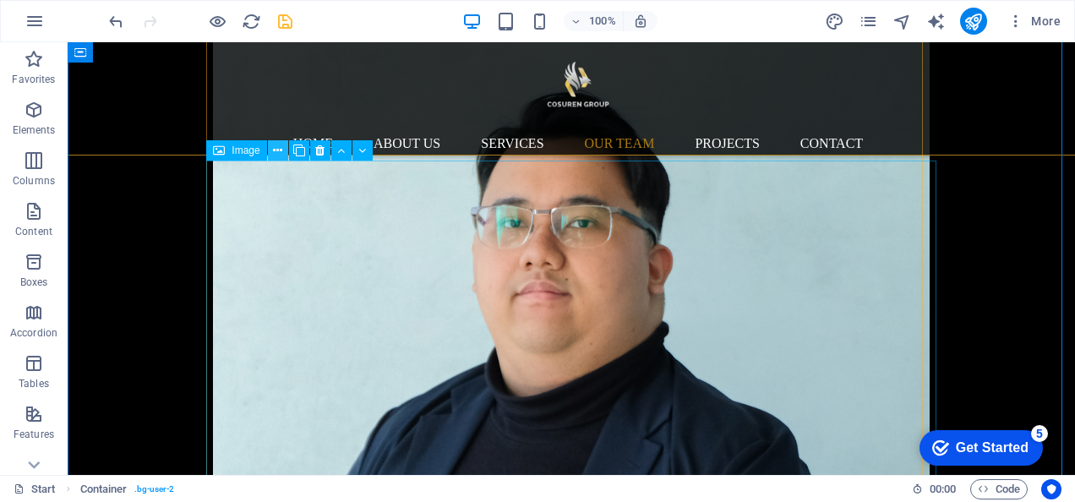
click at [276, 150] on icon at bounding box center [277, 151] width 9 height 18
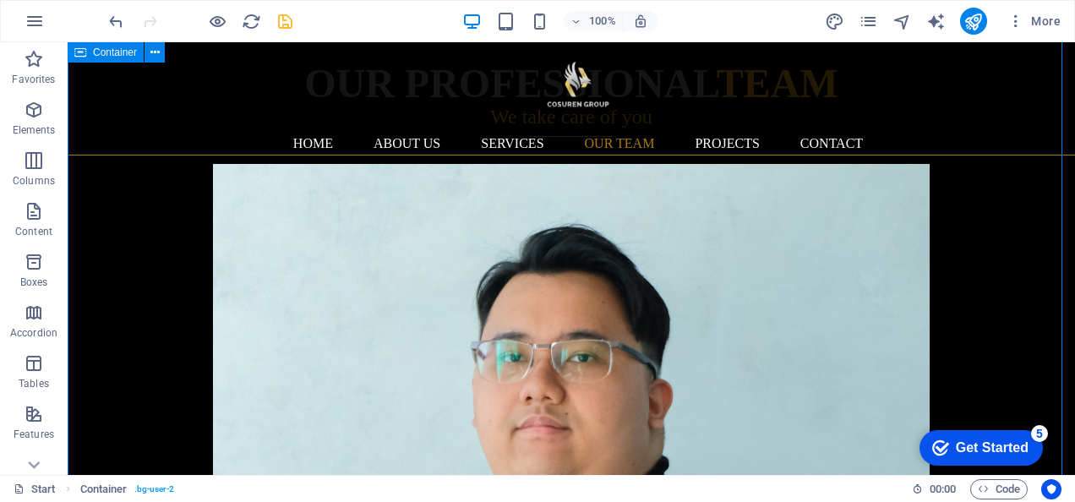
scroll to position [6846, 0]
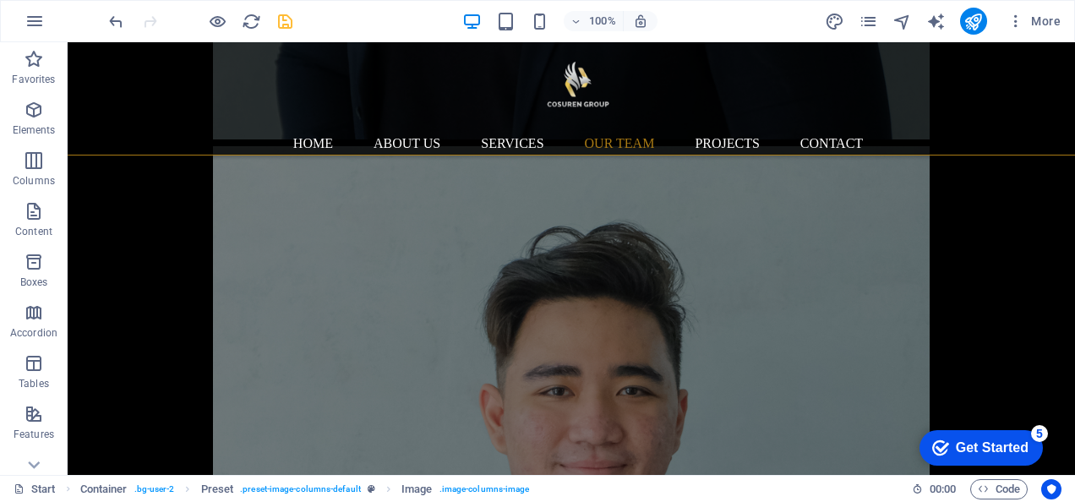
drag, startPoint x: 723, startPoint y: 453, endPoint x: 722, endPoint y: 241, distance: 212.2
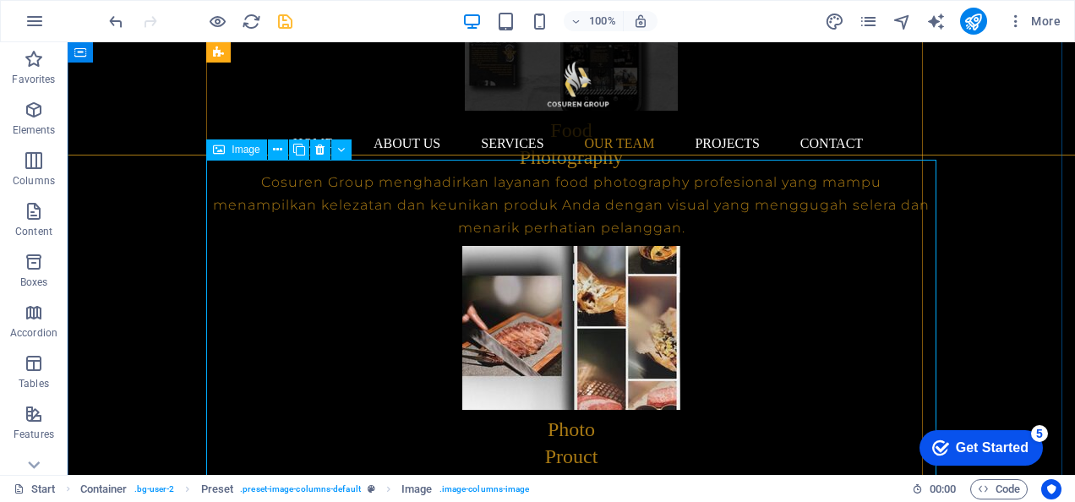
scroll to position [6457, 0]
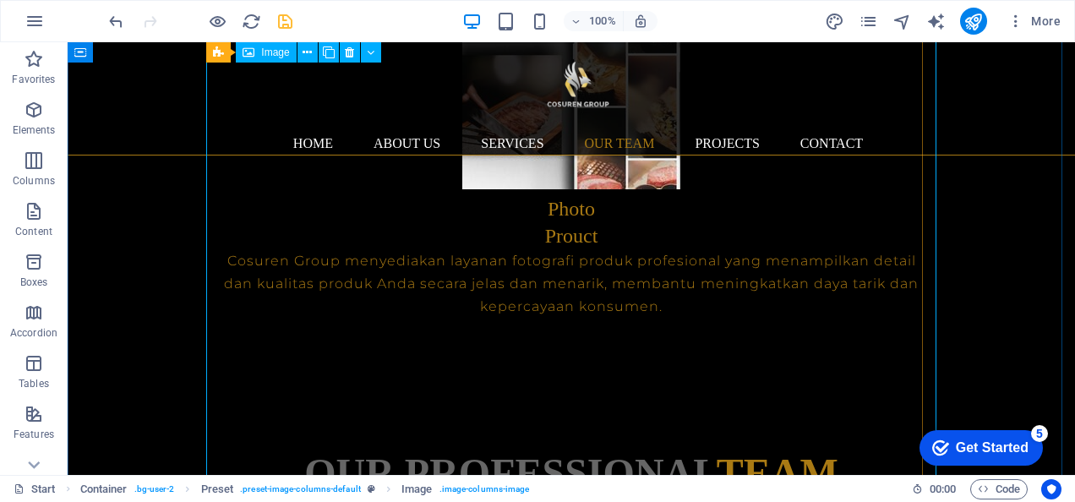
select select "%"
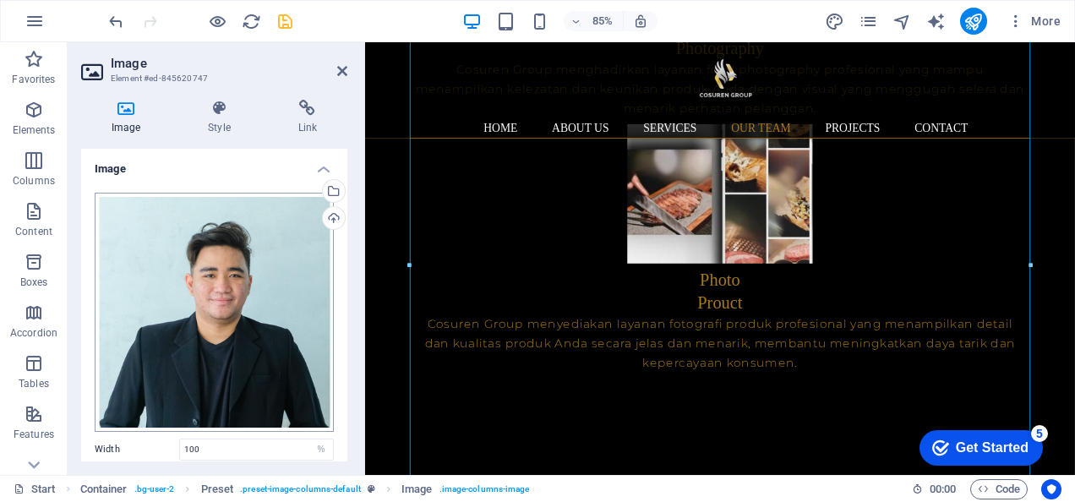
scroll to position [185, 0]
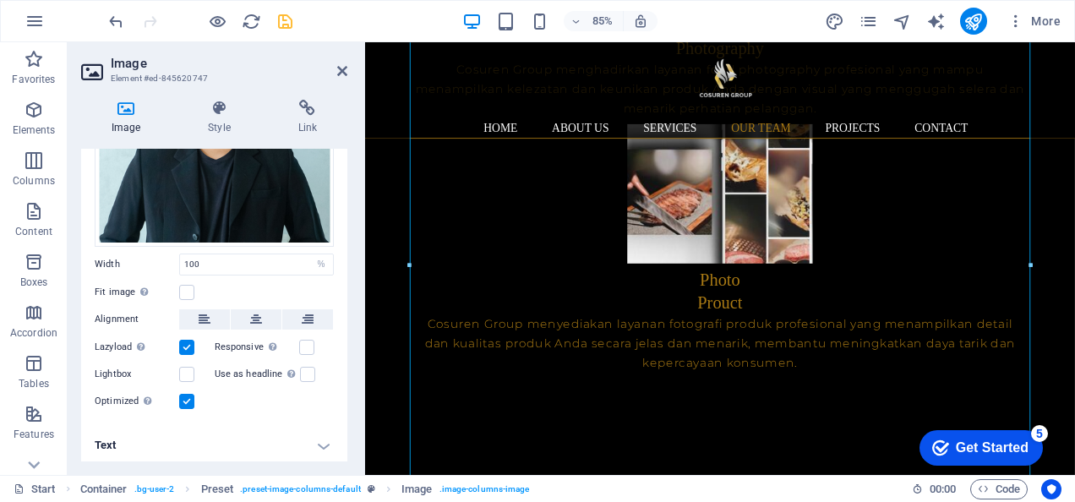
click at [260, 451] on h4 "Text" at bounding box center [214, 445] width 266 height 41
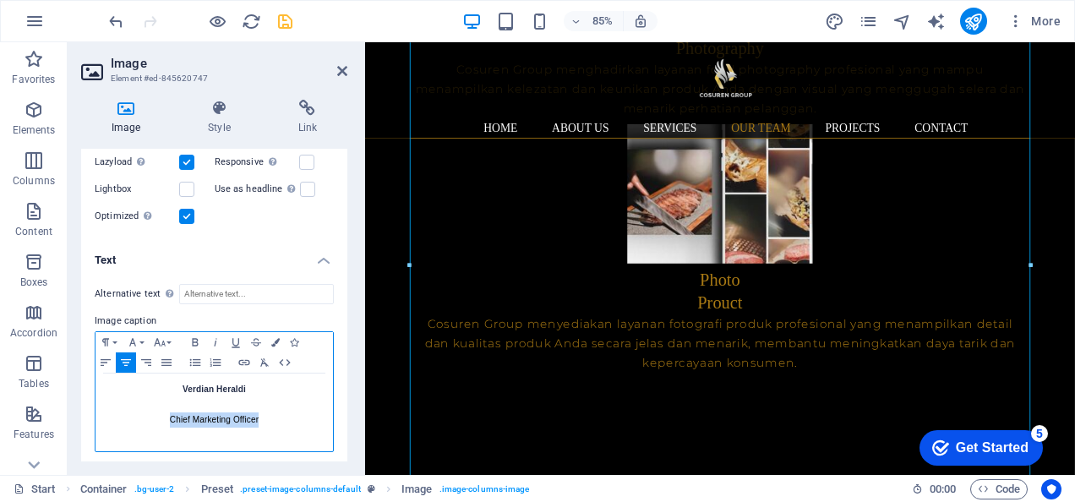
drag, startPoint x: 264, startPoint y: 416, endPoint x: 169, endPoint y: 411, distance: 94.8
click at [169, 411] on p "Chief Marketing Officer" at bounding box center [214, 412] width 221 height 30
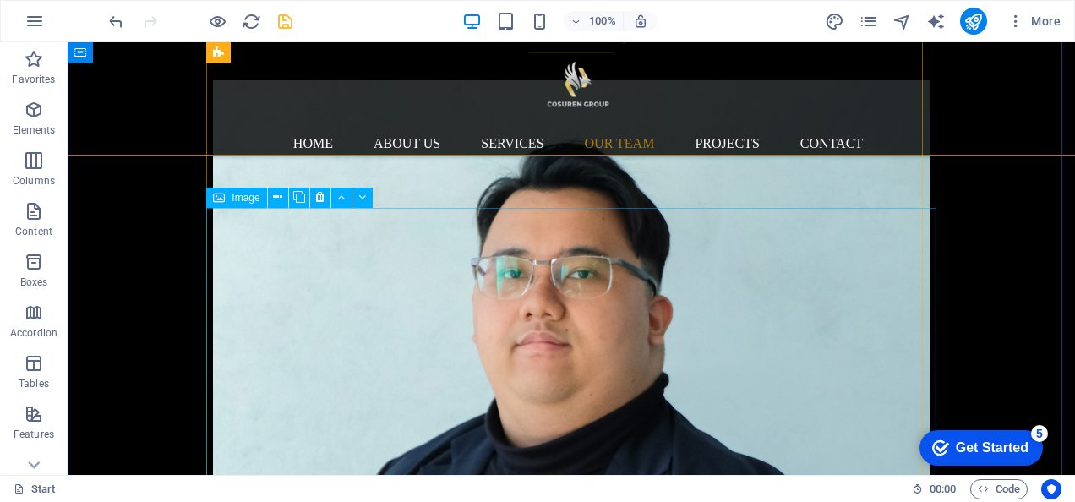
scroll to position [6932, 0]
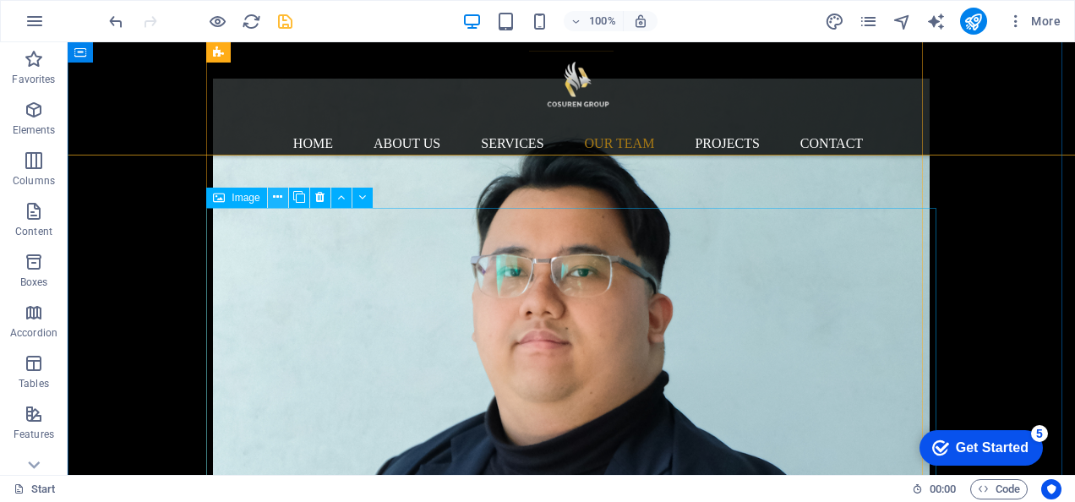
click at [274, 199] on icon at bounding box center [277, 198] width 9 height 18
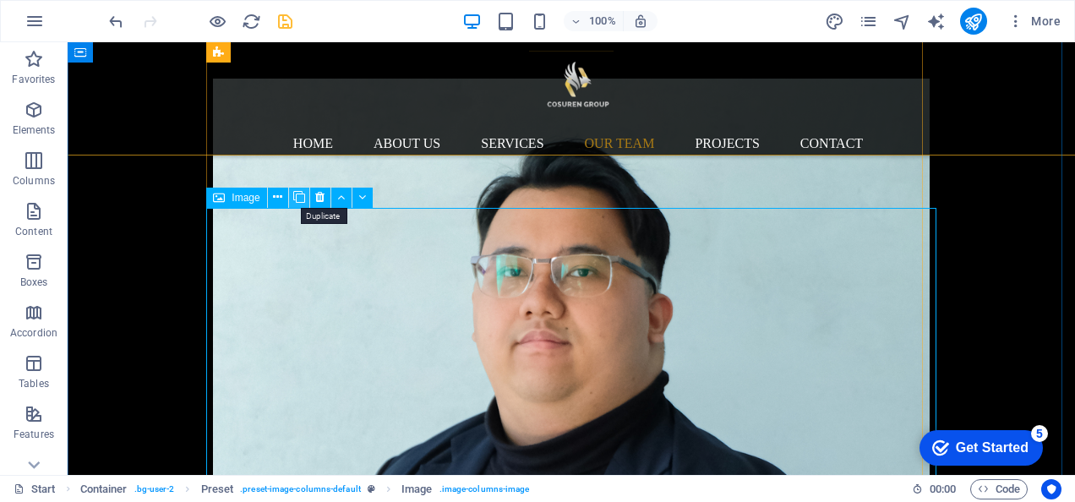
click at [302, 203] on icon at bounding box center [299, 198] width 12 height 18
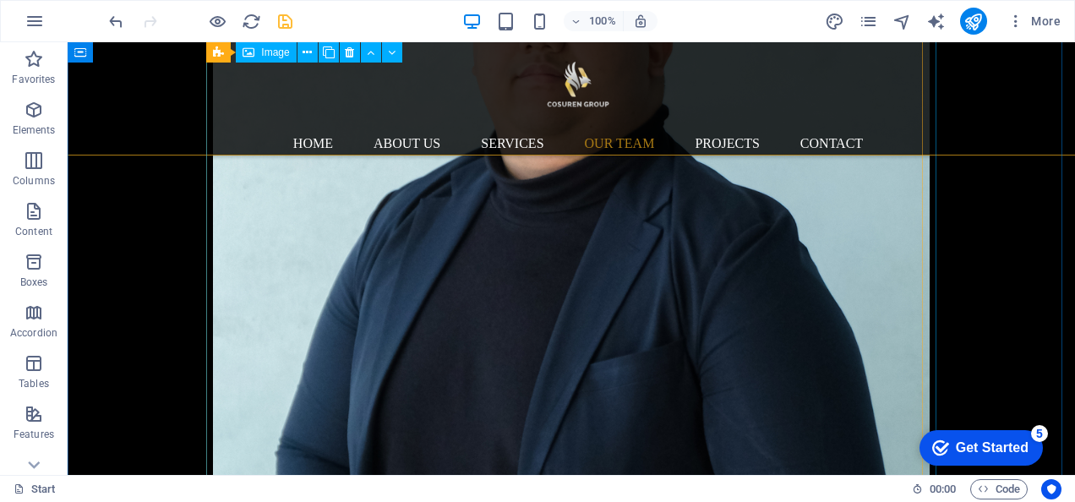
scroll to position [7198, 0]
